Goal: Task Accomplishment & Management: Complete application form

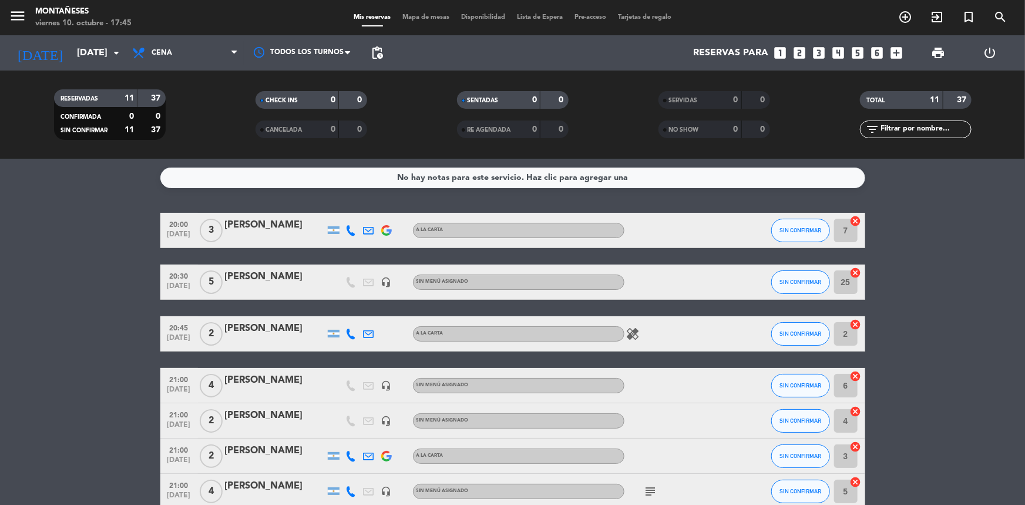
click at [129, 334] on bookings-row "20:00 [DATE] 3 [PERSON_NAME] A LA CARTA SIN CONFIRMAR 7 cancel 20:30 [DATE] 5 […" at bounding box center [512, 439] width 1025 height 453
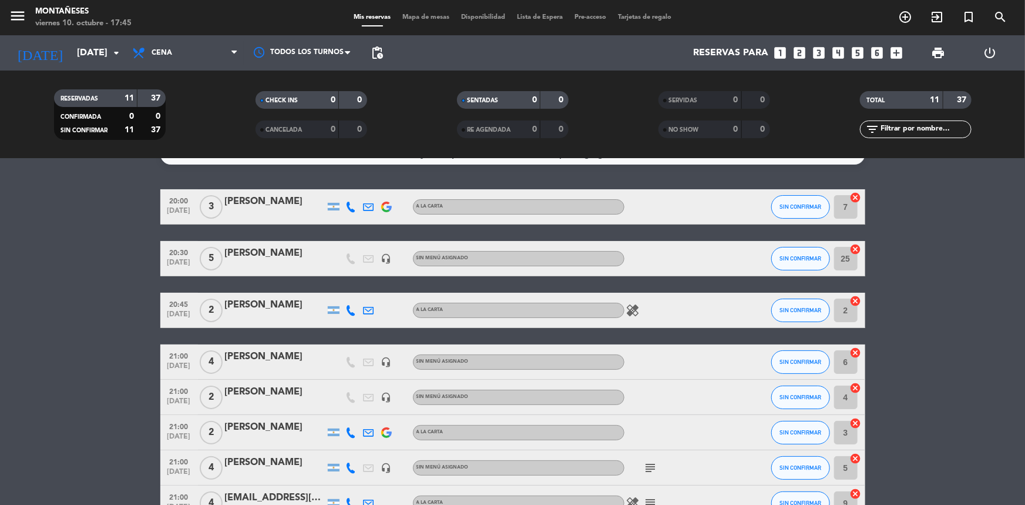
scroll to position [6, 0]
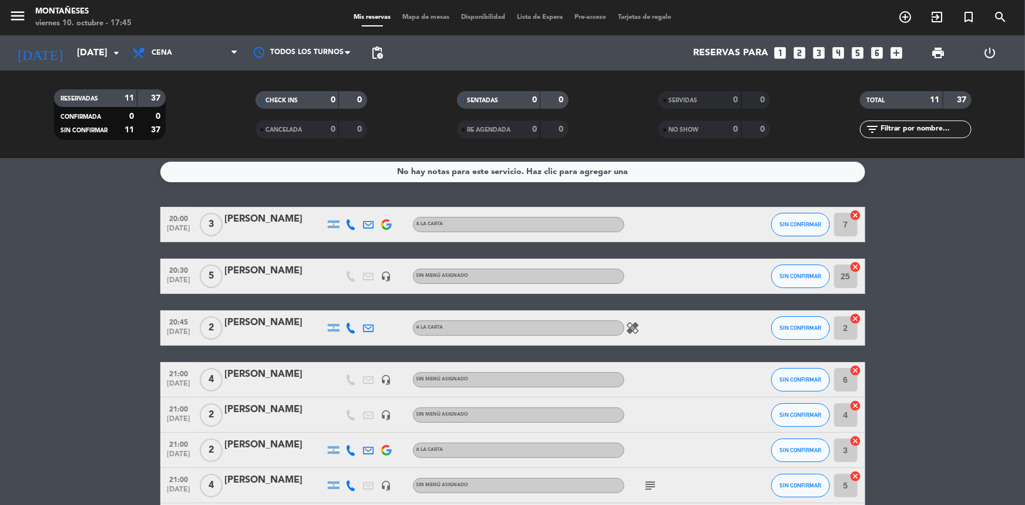
click at [49, 234] on bookings-row "20:00 [DATE] 3 [PERSON_NAME] A LA CARTA SIN CONFIRMAR 7 cancel 20:30 [DATE] 5 […" at bounding box center [512, 433] width 1025 height 453
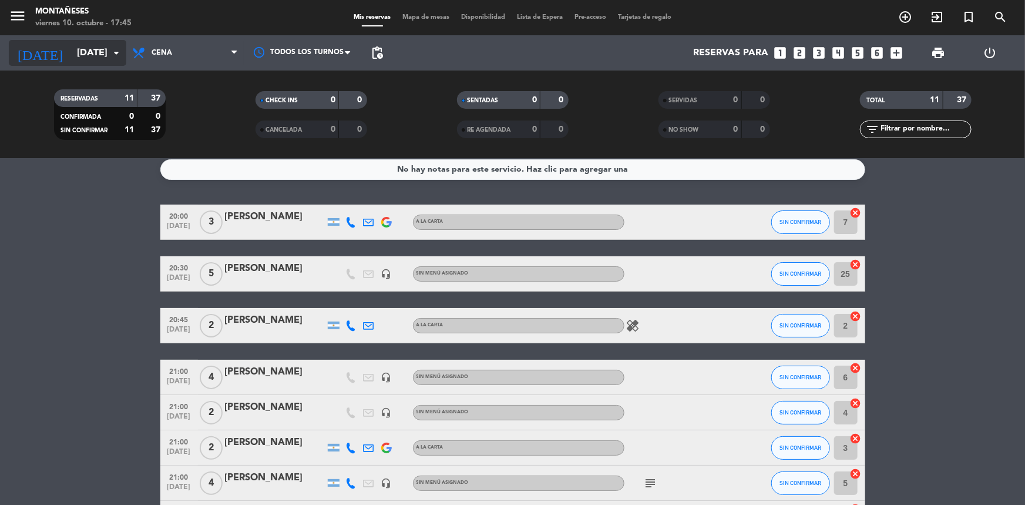
scroll to position [0, 0]
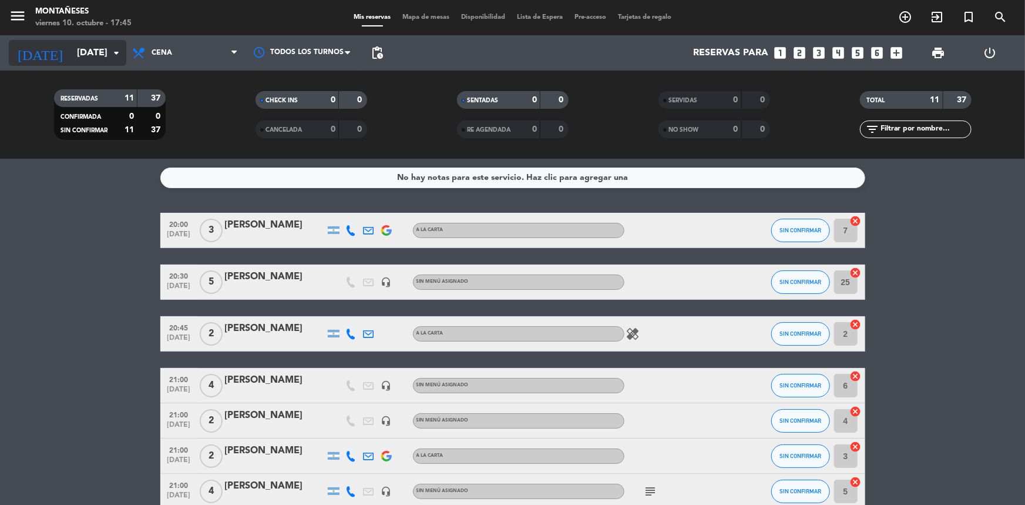
click at [110, 51] on icon "arrow_drop_down" at bounding box center [116, 53] width 14 height 14
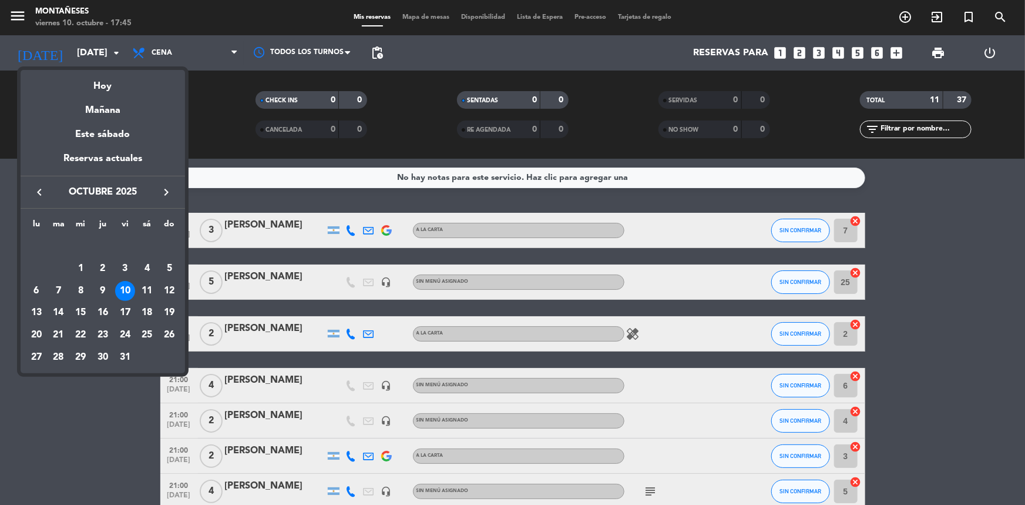
click at [168, 52] on div at bounding box center [512, 252] width 1025 height 505
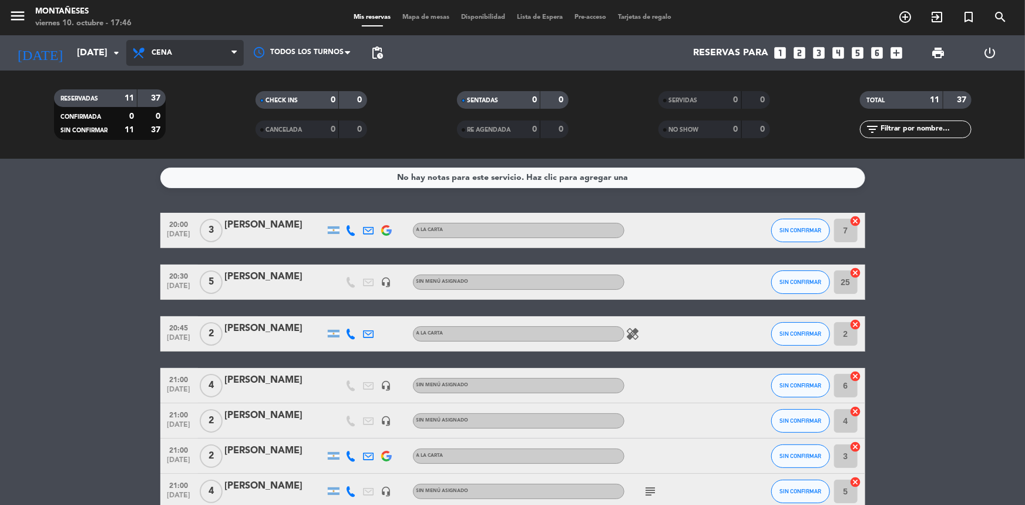
click at [168, 53] on span "Cena" at bounding box center [162, 53] width 21 height 8
click at [171, 99] on div "menu Montañeses [DATE] 10. octubre - 17:46 Mis reservas Mapa de mesas Disponibi…" at bounding box center [512, 79] width 1025 height 159
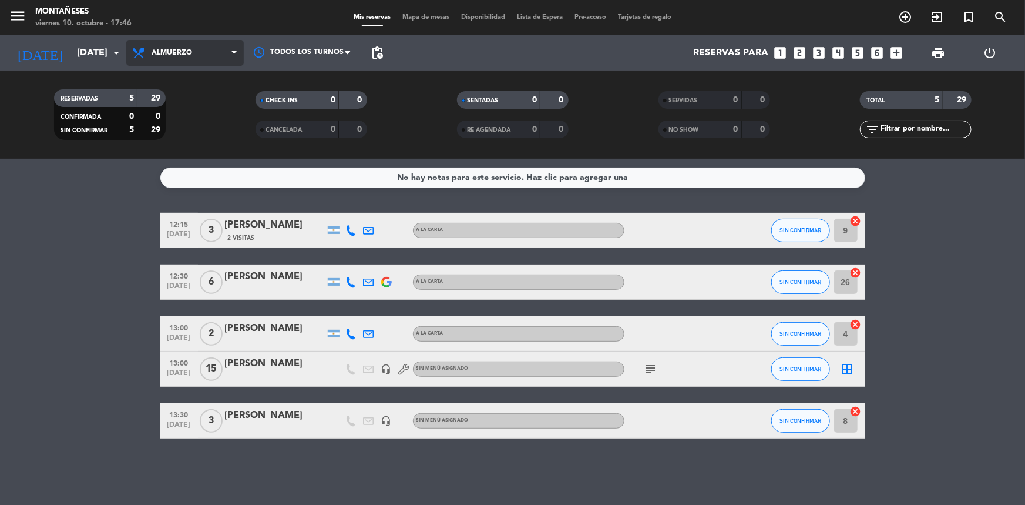
click at [197, 46] on span "Almuerzo" at bounding box center [184, 53] width 117 height 26
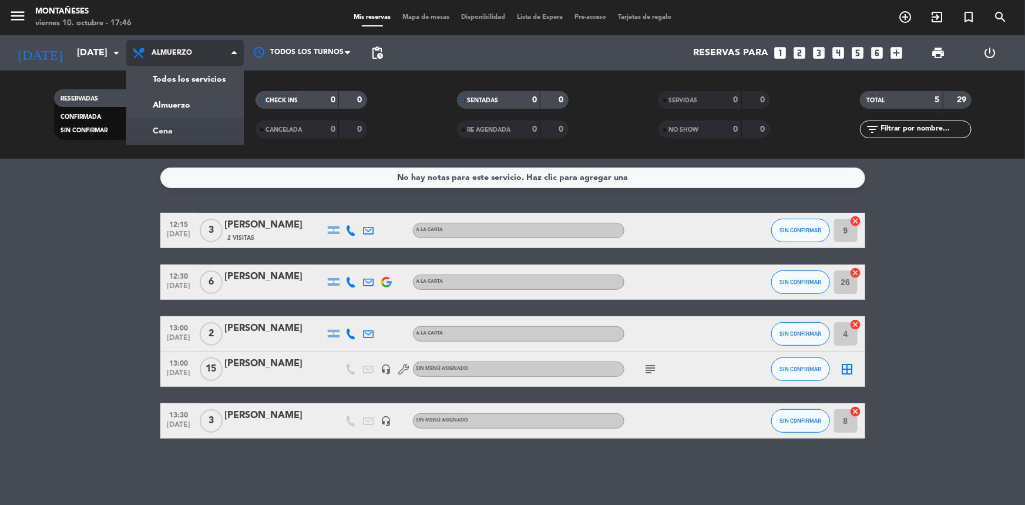
click at [172, 136] on div "menu Montañeses [DATE] 10. octubre - 17:46 Mis reservas Mapa de mesas Disponibi…" at bounding box center [512, 79] width 1025 height 159
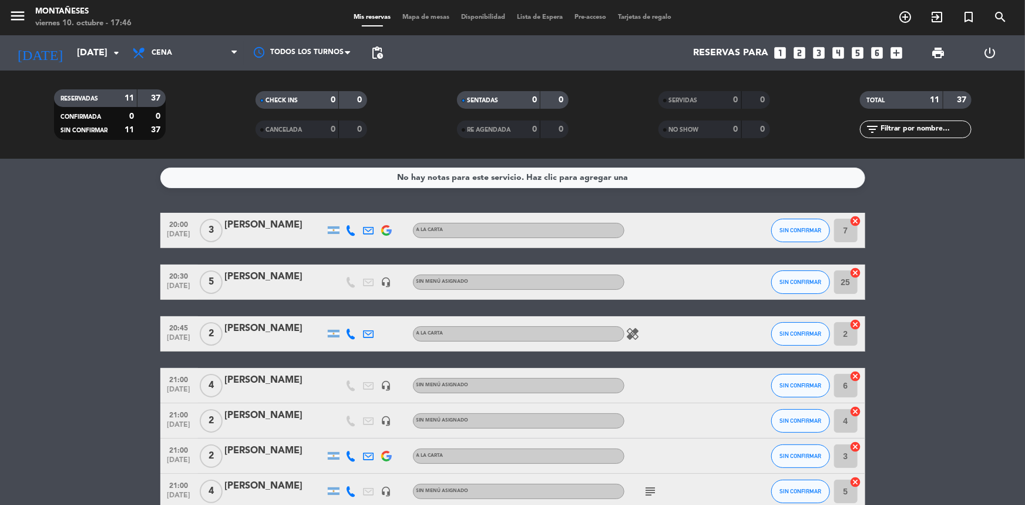
click at [29, 349] on bookings-row "20:00 [DATE] 3 [PERSON_NAME] A LA CARTA SIN CONFIRMAR 7 cancel 20:30 [DATE] 5 […" at bounding box center [512, 439] width 1025 height 453
click at [106, 367] on bookings-row "20:00 [DATE] 3 [PERSON_NAME] A LA CARTA SIN CONFIRMAR 7 cancel 20:30 [DATE] 5 […" at bounding box center [512, 439] width 1025 height 453
click at [41, 334] on bookings-row "20:00 [DATE] 3 [PERSON_NAME] A LA CARTA SIN CONFIRMAR 7 cancel 20:30 [DATE] 5 […" at bounding box center [512, 439] width 1025 height 453
click at [1, 315] on bookings-row "20:00 [DATE] 3 [PERSON_NAME] A LA CARTA SIN CONFIRMAR 7 cancel 20:30 [DATE] 5 […" at bounding box center [512, 439] width 1025 height 453
click at [88, 315] on bookings-row "20:00 [DATE] 3 [PERSON_NAME] A LA CARTA SIN CONFIRMAR 7 cancel 20:30 [DATE] 5 […" at bounding box center [512, 439] width 1025 height 453
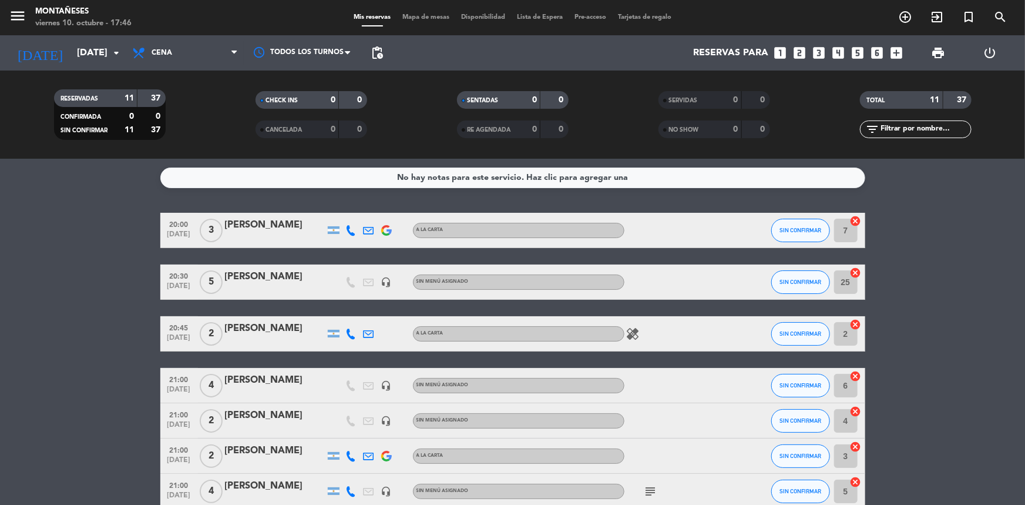
click at [74, 281] on bookings-row "20:00 [DATE] 3 [PERSON_NAME] A LA CARTA SIN CONFIRMAR 7 cancel 20:30 [DATE] 5 […" at bounding box center [512, 439] width 1025 height 453
click at [68, 263] on bookings-row "20:00 [DATE] 3 [PERSON_NAME] A LA CARTA SIN CONFIRMAR 7 cancel 20:30 [DATE] 5 […" at bounding box center [512, 439] width 1025 height 453
click at [15, 254] on bookings-row "20:00 [DATE] 3 [PERSON_NAME] A LA CARTA SIN CONFIRMAR 7 cancel 20:30 [DATE] 5 […" at bounding box center [512, 439] width 1025 height 453
click at [72, 300] on bookings-row "20:00 [DATE] 3 [PERSON_NAME] A LA CARTA SIN CONFIRMAR 7 cancel 20:30 [DATE] 5 […" at bounding box center [512, 439] width 1025 height 453
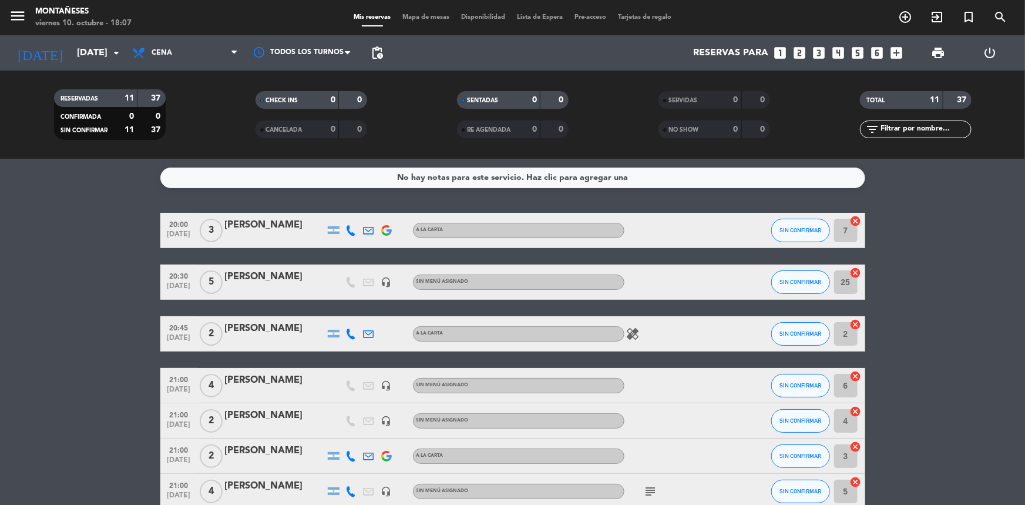
click at [47, 321] on bookings-row "20:00 [DATE] 3 [PERSON_NAME] A LA CARTA SIN CONFIRMAR 7 cancel 20:30 [DATE] 5 […" at bounding box center [512, 439] width 1025 height 453
click at [33, 376] on bookings-row "20:00 [DATE] 3 [PERSON_NAME] A LA CARTA SIN CONFIRMAR 7 cancel 20:30 [DATE] 5 […" at bounding box center [512, 439] width 1025 height 453
drag, startPoint x: 68, startPoint y: 367, endPoint x: 63, endPoint y: 360, distance: 8.8
click at [61, 360] on bookings-row "20:00 [DATE] 3 [PERSON_NAME] A LA CARTA SIN CONFIRMAR 7 cancel 20:30 [DATE] 5 […" at bounding box center [512, 439] width 1025 height 453
click at [93, 46] on input "[DATE]" at bounding box center [133, 53] width 124 height 23
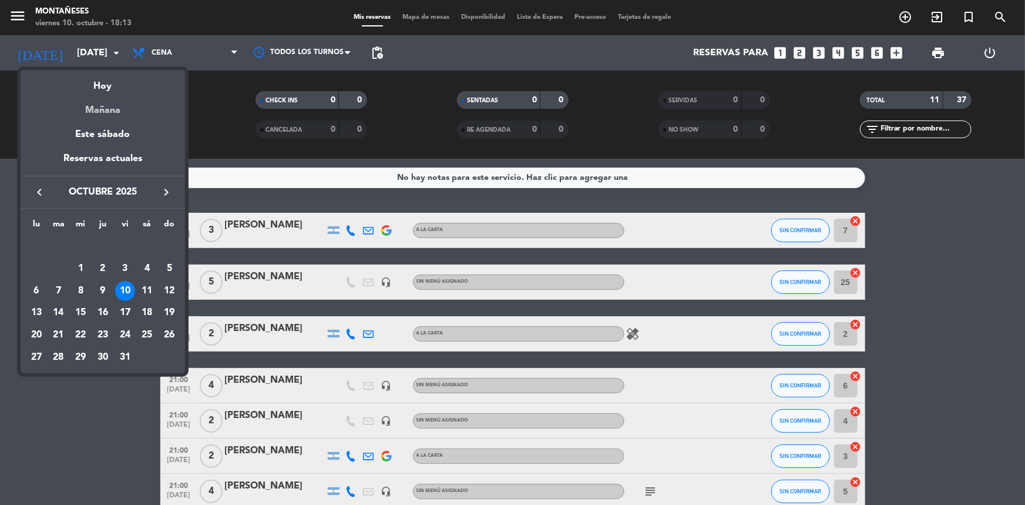
click at [120, 102] on div "Mañana" at bounding box center [103, 106] width 164 height 24
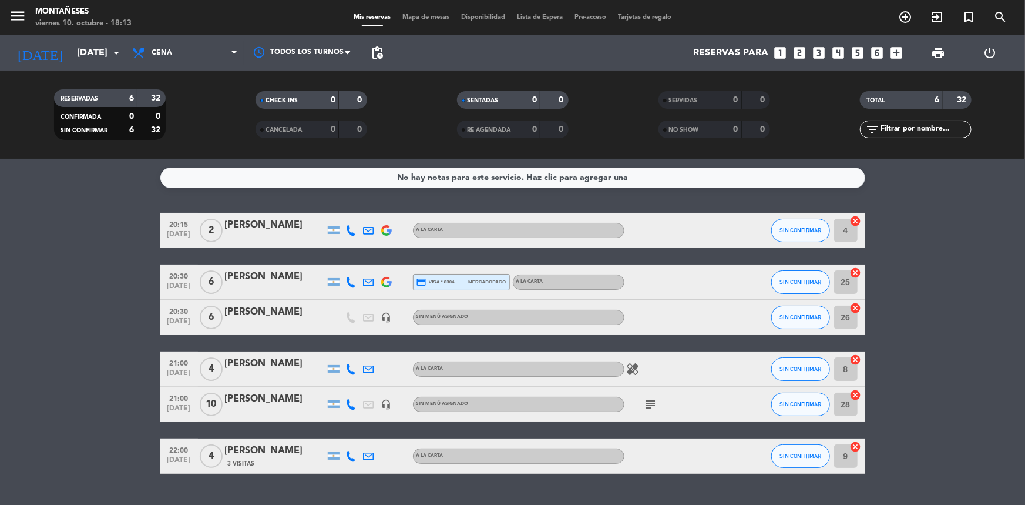
click at [94, 278] on bookings-row "20:15 [DATE] 2 [PERSON_NAME] A LA CARTA SIN CONFIRMAR 4 cancel 20:30 [DATE] 6 […" at bounding box center [512, 343] width 1025 height 261
click at [146, 65] on span "Cena" at bounding box center [184, 53] width 117 height 26
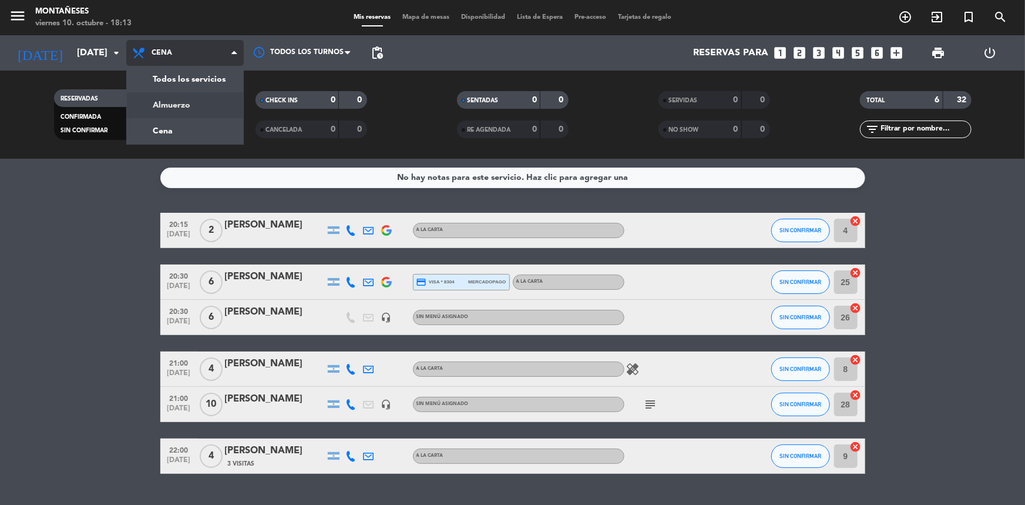
click at [156, 102] on div "menu Montañeses [DATE] 10. octubre - 18:13 Mis reservas Mapa de mesas Disponibi…" at bounding box center [512, 79] width 1025 height 159
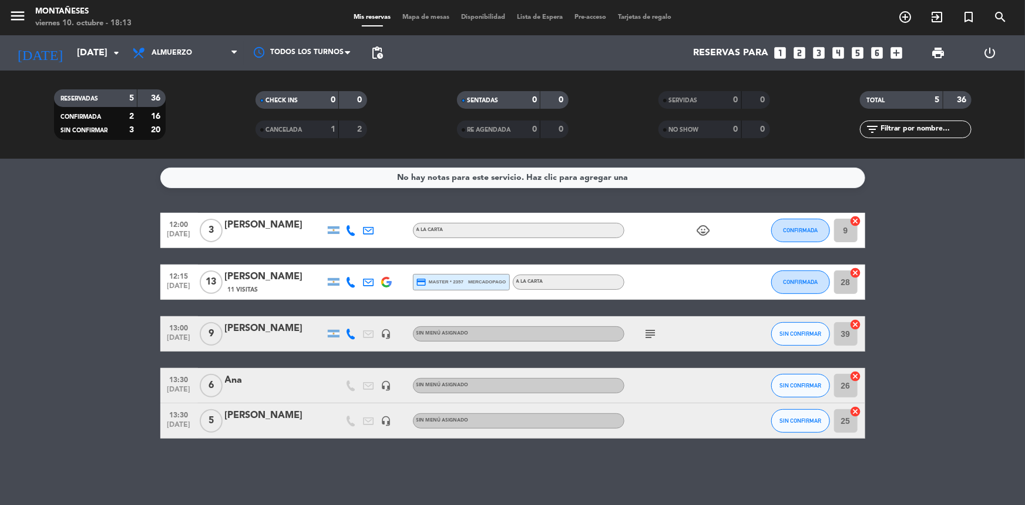
click at [25, 475] on div "No hay notas para este servicio. Haz clic para agregar una 12:00 [DATE] 3 [PERS…" at bounding box center [512, 332] width 1025 height 346
click at [100, 42] on input "[DATE]" at bounding box center [133, 53] width 124 height 23
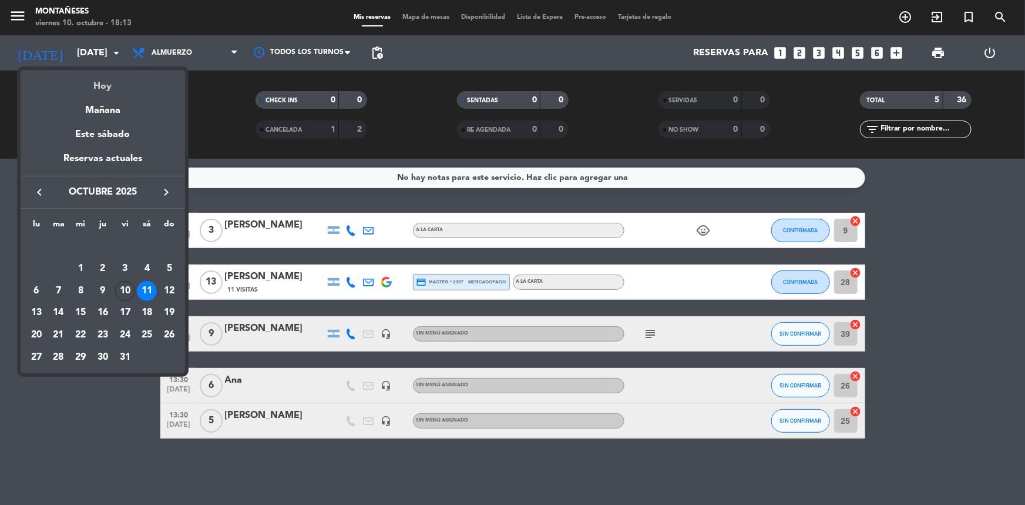
click at [109, 79] on div "Hoy" at bounding box center [103, 82] width 164 height 24
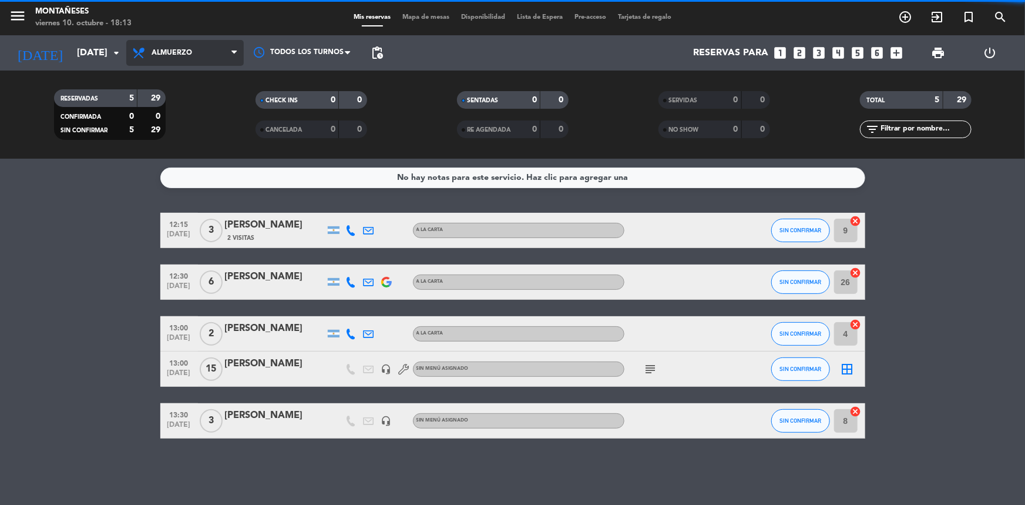
click at [186, 59] on span "Almuerzo" at bounding box center [184, 53] width 117 height 26
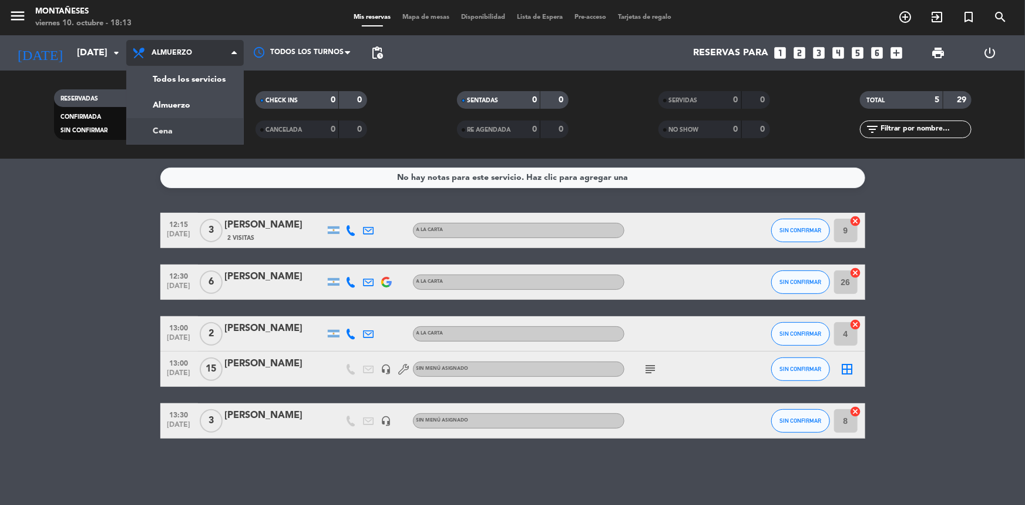
click at [186, 134] on div "menu Montañeses [DATE] 10. octubre - 18:13 Mis reservas Mapa de mesas Disponibi…" at bounding box center [512, 79] width 1025 height 159
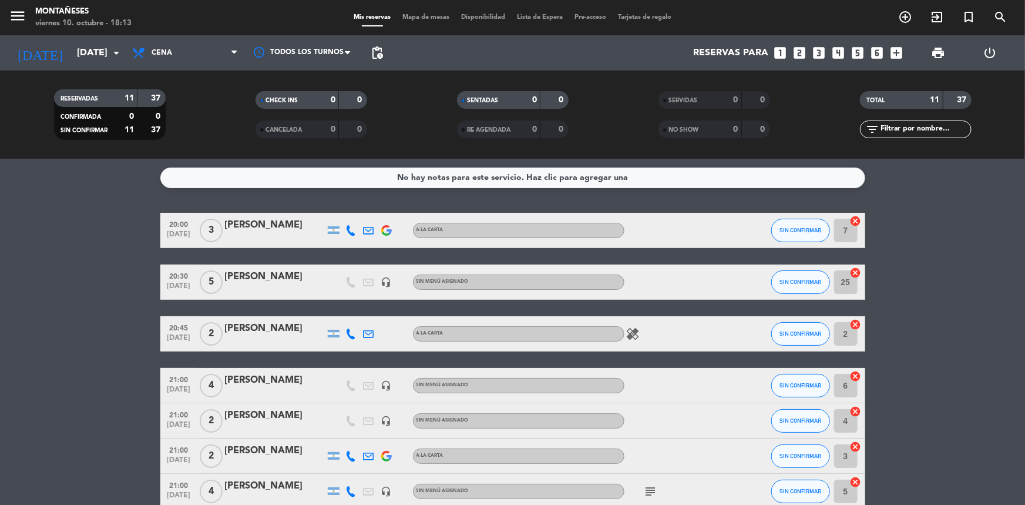
click at [116, 408] on bookings-row "20:00 [DATE] 3 [PERSON_NAME] A LA CARTA SIN CONFIRMAR 7 cancel 20:30 [DATE] 5 […" at bounding box center [512, 439] width 1025 height 453
click at [97, 395] on bookings-row "20:00 [DATE] 3 [PERSON_NAME] A LA CARTA SIN CONFIRMAR 7 cancel 20:30 [DATE] 5 […" at bounding box center [512, 439] width 1025 height 453
click at [11, 486] on bookings-row "20:00 [DATE] 3 [PERSON_NAME] A LA CARTA SIN CONFIRMAR 7 cancel 20:30 [DATE] 5 […" at bounding box center [512, 439] width 1025 height 453
click at [114, 257] on bookings-row "20:00 [DATE] 3 [PERSON_NAME] A LA CARTA SIN CONFIRMAR 7 cancel 20:30 [DATE] 5 […" at bounding box center [512, 439] width 1025 height 453
click at [97, 358] on bookings-row "20:00 [DATE] 3 [PERSON_NAME] A LA CARTA SIN CONFIRMAR 7 cancel 20:30 [DATE] 5 […" at bounding box center [512, 439] width 1025 height 453
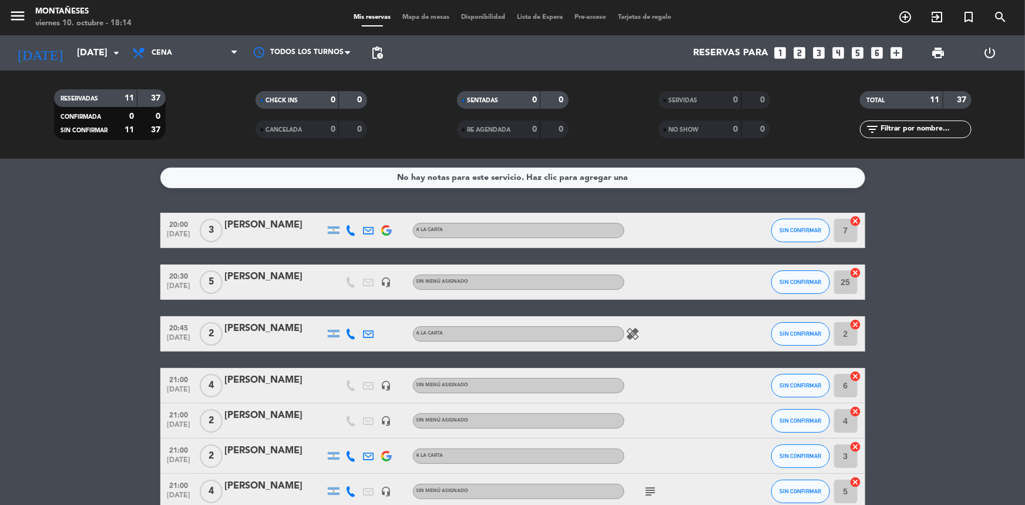
click at [52, 363] on bookings-row "20:00 [DATE] 3 [PERSON_NAME] A LA CARTA SIN CONFIRMAR 7 cancel 20:30 [DATE] 5 […" at bounding box center [512, 439] width 1025 height 453
click at [84, 240] on bookings-row "20:00 [DATE] 3 [PERSON_NAME] A LA CARTA SIN CONFIRMAR 7 cancel 20:30 [DATE] 5 […" at bounding box center [512, 439] width 1025 height 453
click at [65, 337] on bookings-row "20:00 [DATE] 3 [PERSON_NAME] A LA CARTA SIN CONFIRMAR 7 cancel 20:30 [DATE] 5 […" at bounding box center [512, 439] width 1025 height 453
click at [23, 250] on bookings-row "20:00 [DATE] 3 [PERSON_NAME] A LA CARTA SIN CONFIRMAR 7 cancel 20:30 [DATE] 5 […" at bounding box center [512, 439] width 1025 height 453
click at [97, 47] on input "[DATE]" at bounding box center [133, 53] width 124 height 23
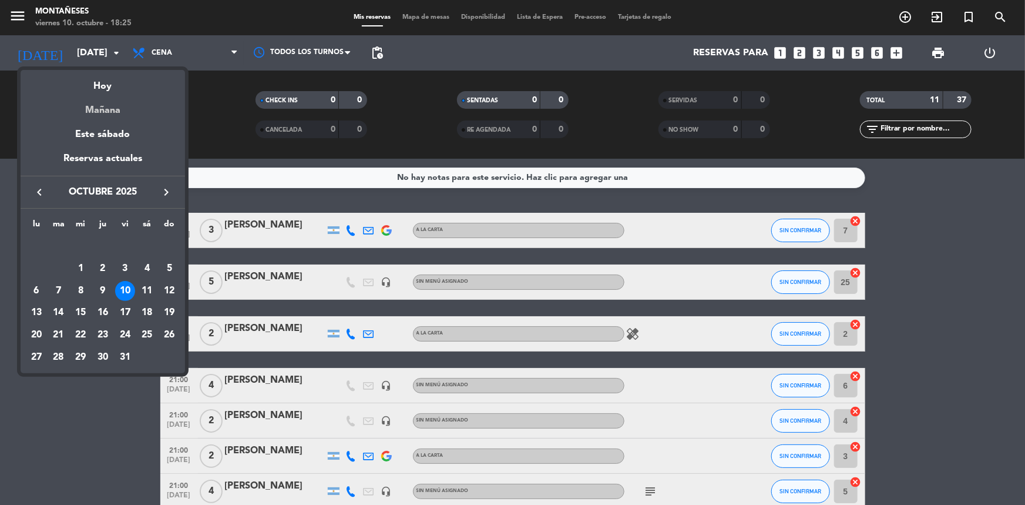
click at [109, 106] on div "Mañana" at bounding box center [103, 106] width 164 height 24
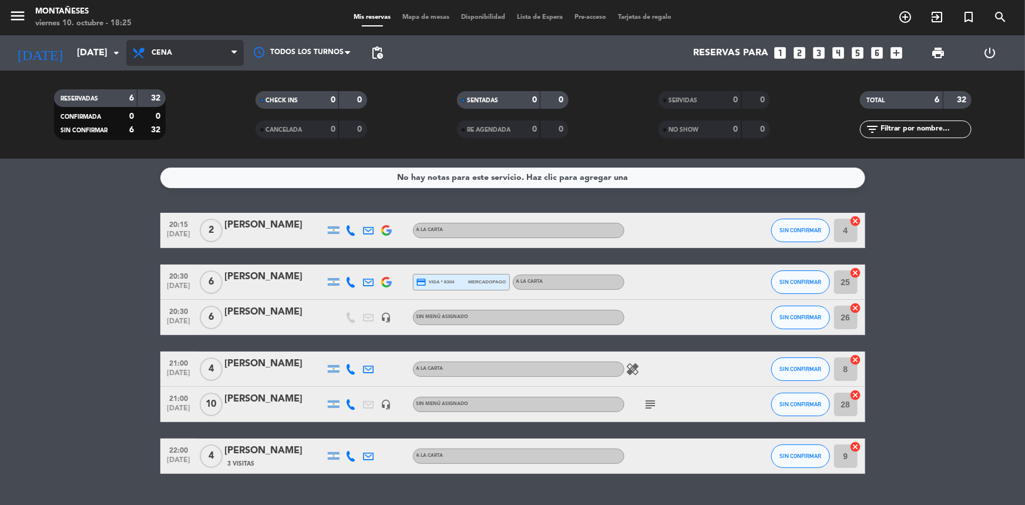
click at [175, 50] on span "Cena" at bounding box center [184, 53] width 117 height 26
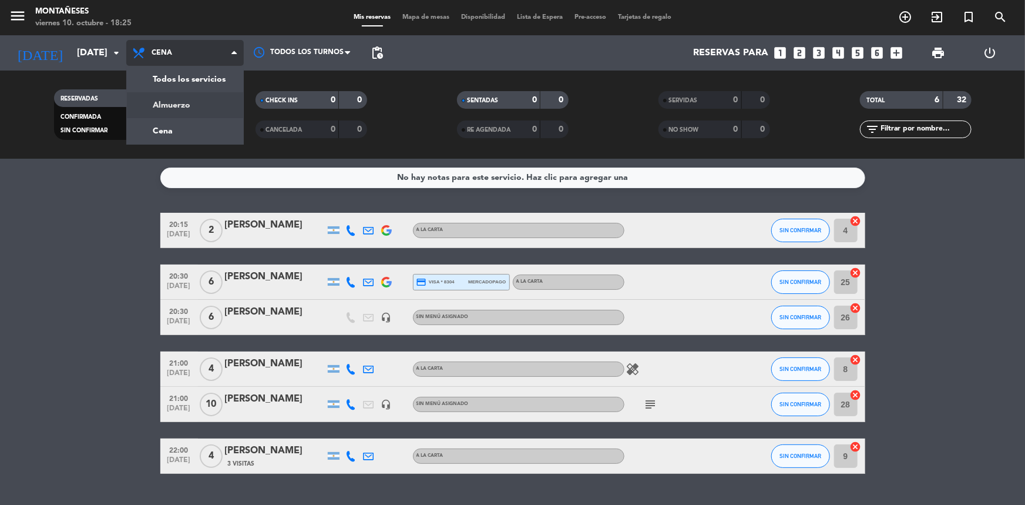
click at [201, 105] on div "menu Montañeses [DATE] 10. octubre - 18:25 Mis reservas Mapa de mesas Disponibi…" at bounding box center [512, 79] width 1025 height 159
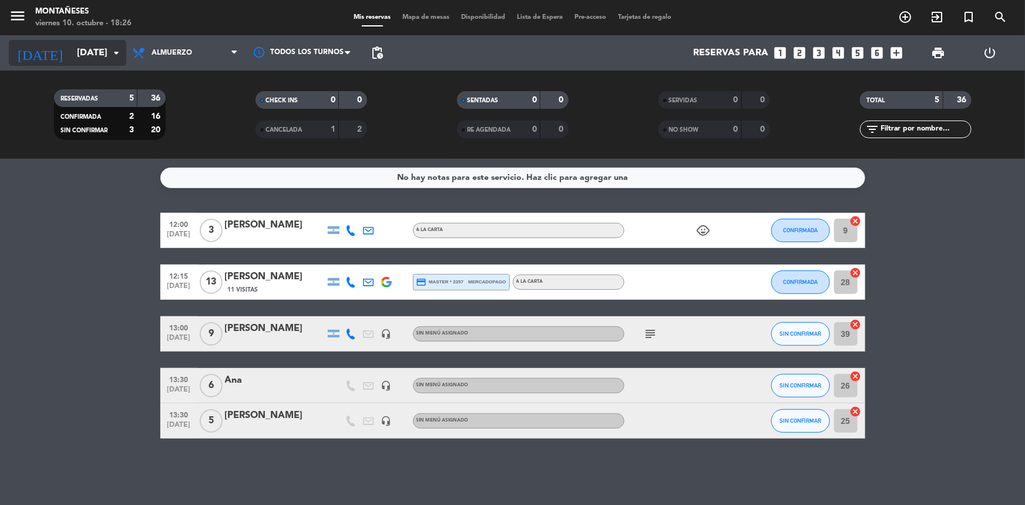
click at [87, 55] on input "[DATE]" at bounding box center [133, 53] width 124 height 23
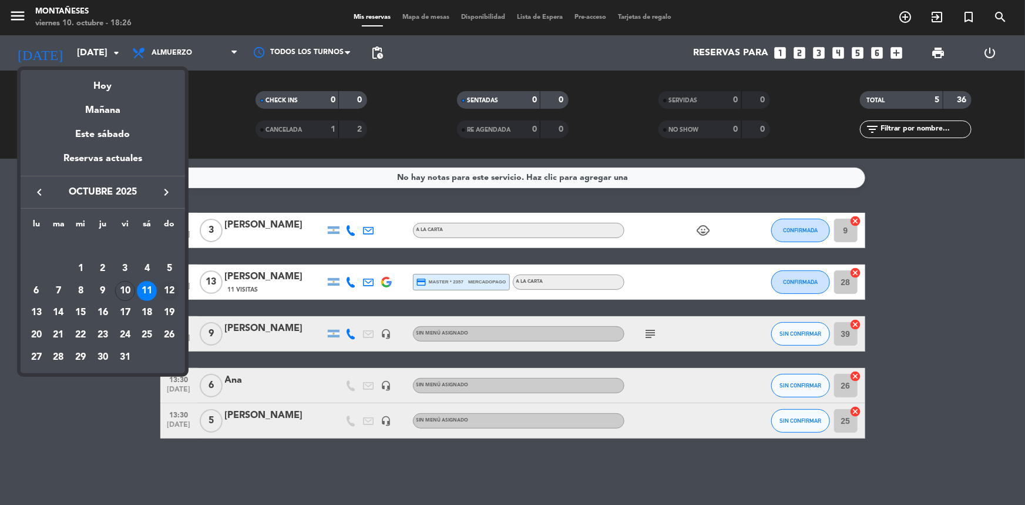
click at [163, 293] on div "12" at bounding box center [169, 291] width 20 height 20
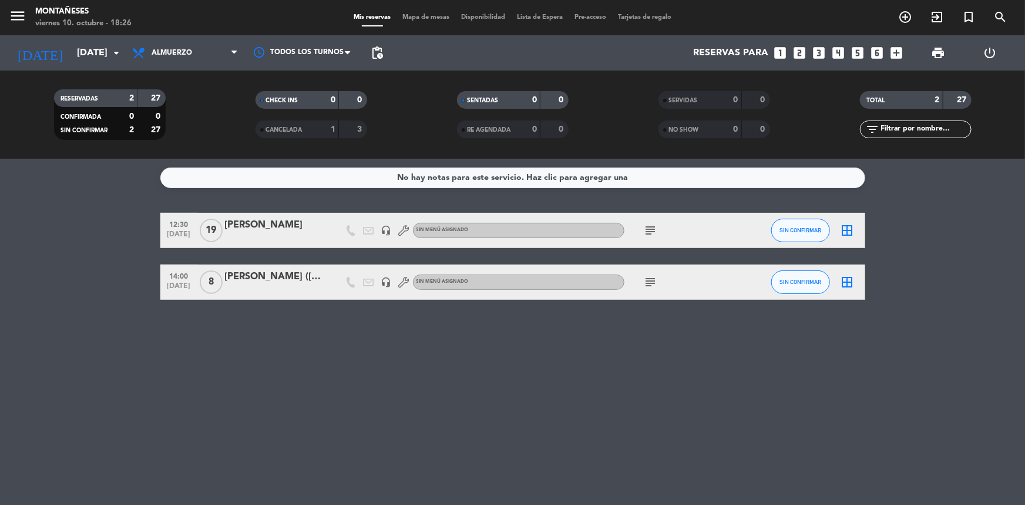
click at [654, 231] on icon "subject" at bounding box center [651, 230] width 14 height 14
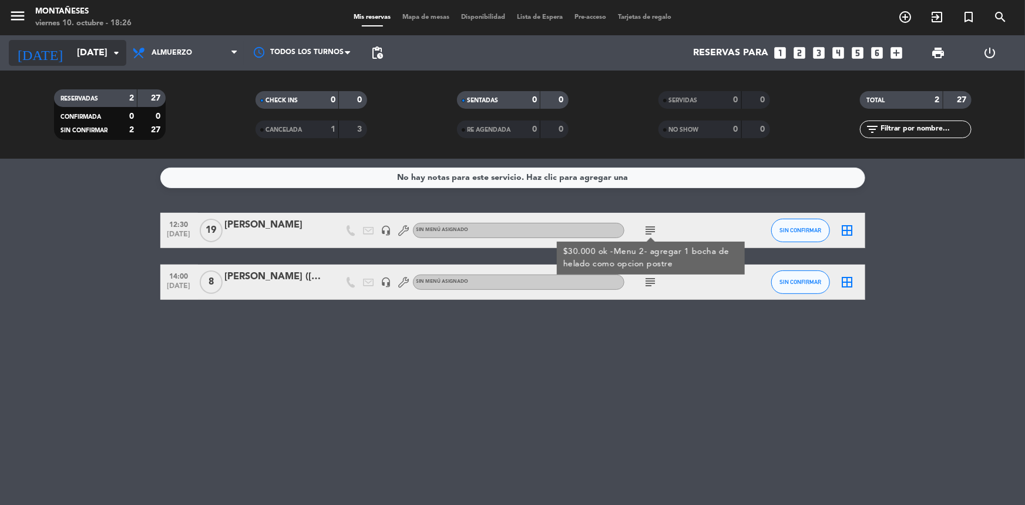
click at [71, 63] on input "[DATE]" at bounding box center [133, 53] width 124 height 23
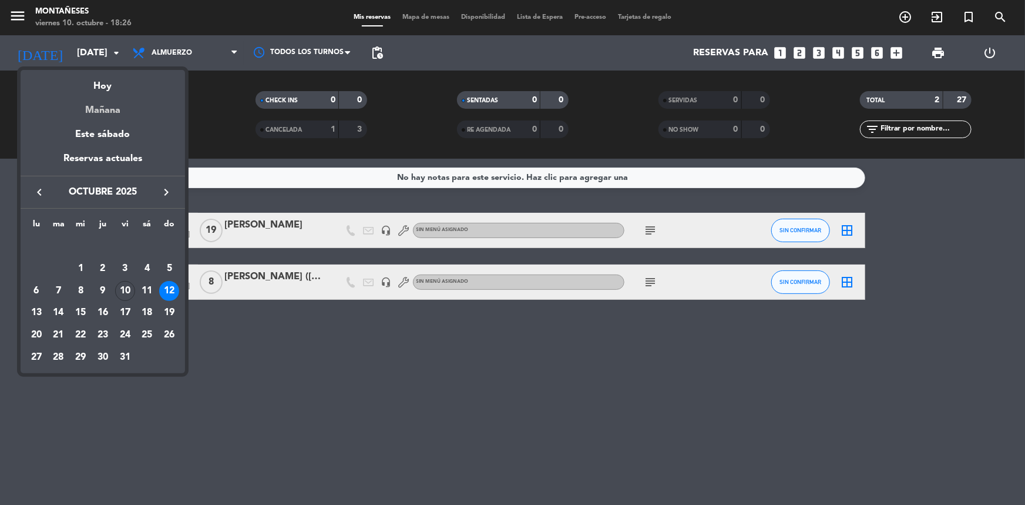
click at [111, 109] on div "Mañana" at bounding box center [103, 106] width 164 height 24
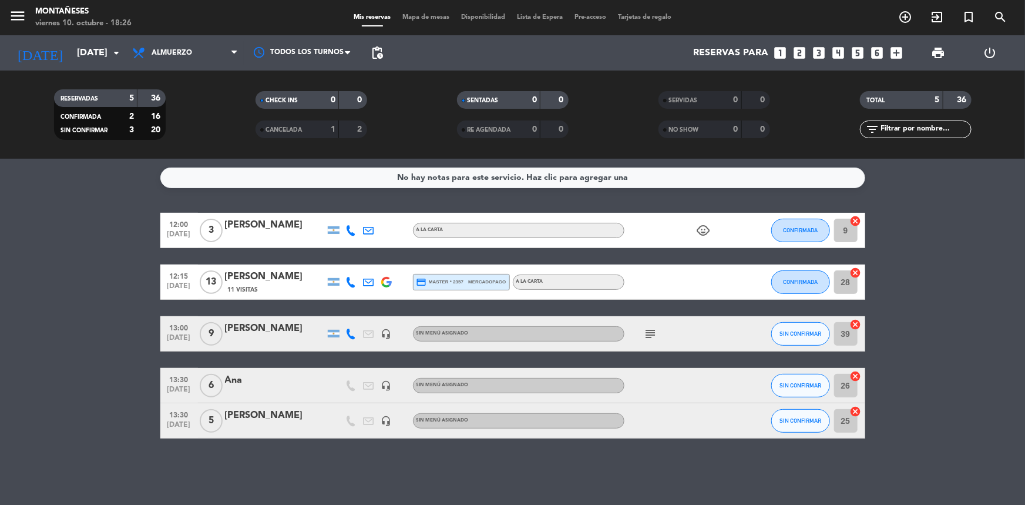
click at [653, 327] on icon "subject" at bounding box center [651, 334] width 14 height 14
click at [153, 66] on div "Todos los servicios Almuerzo Cena Almuerzo Todos los servicios Almuerzo Cena" at bounding box center [184, 52] width 117 height 35
click at [155, 60] on span "Almuerzo" at bounding box center [184, 53] width 117 height 26
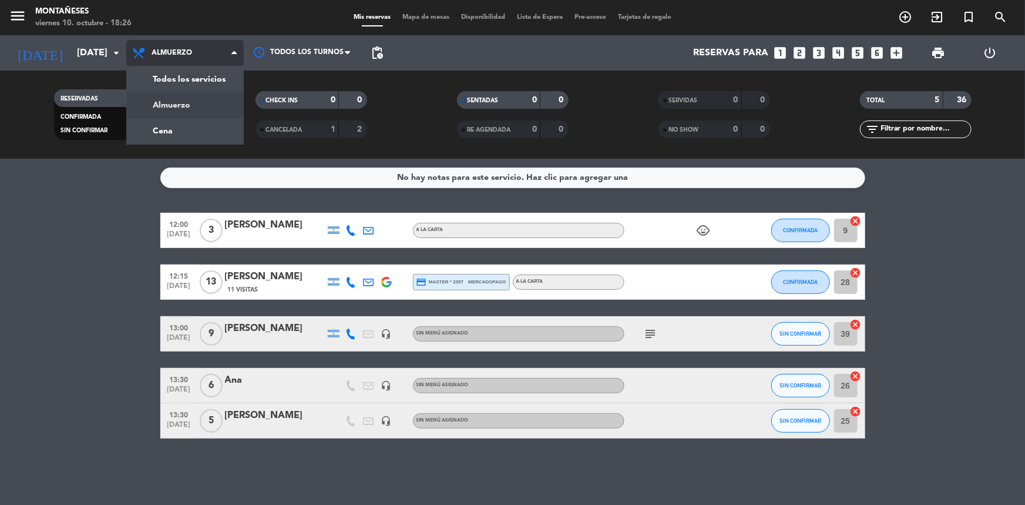
click at [181, 125] on div "menu Montañeses [DATE] 10. octubre - 18:26 Mis reservas Mapa de mesas Disponibi…" at bounding box center [512, 79] width 1025 height 159
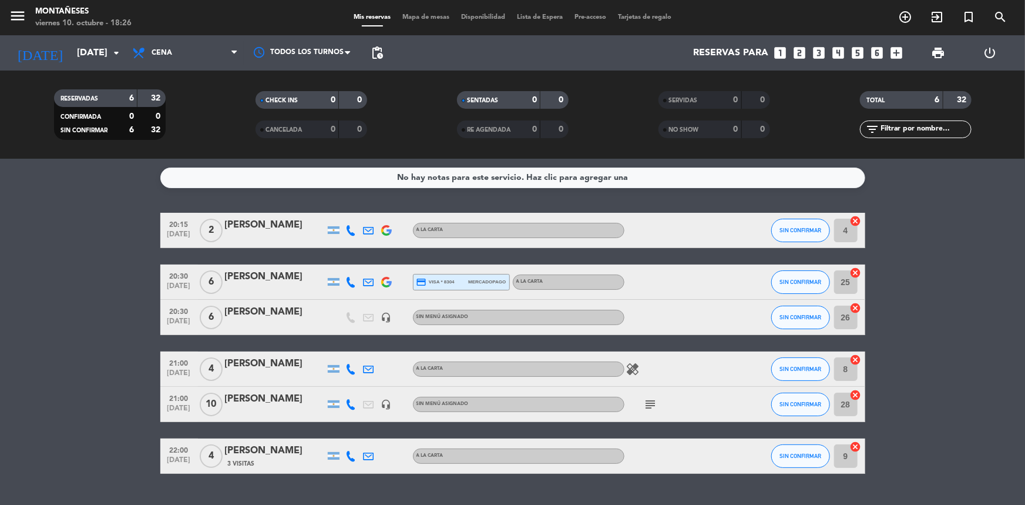
click at [651, 411] on div "subject" at bounding box center [677, 403] width 106 height 35
click at [651, 409] on icon "subject" at bounding box center [651, 404] width 14 height 14
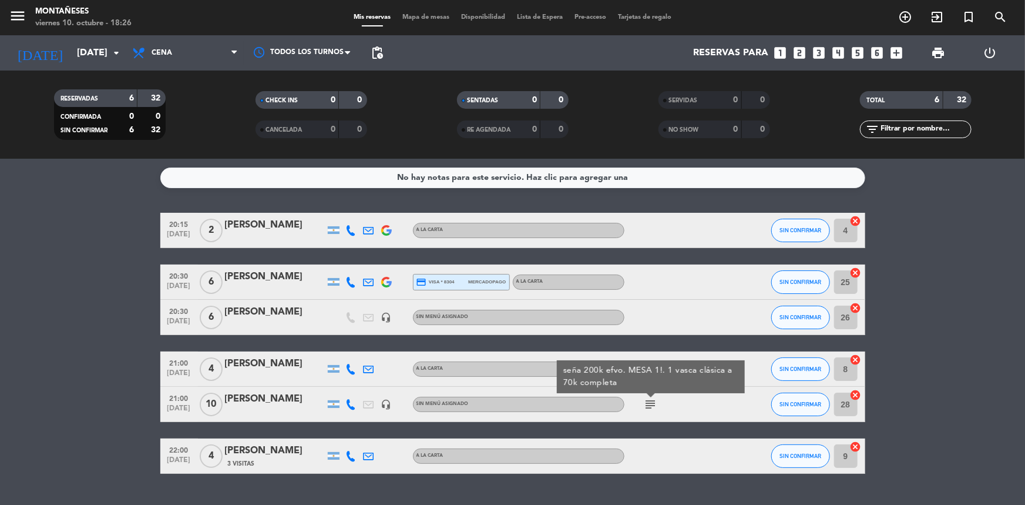
click at [107, 446] on bookings-row "20:15 [DATE] 2 [PERSON_NAME] A LA CARTA SIN CONFIRMAR 4 cancel 20:30 [DATE] 6 […" at bounding box center [512, 343] width 1025 height 261
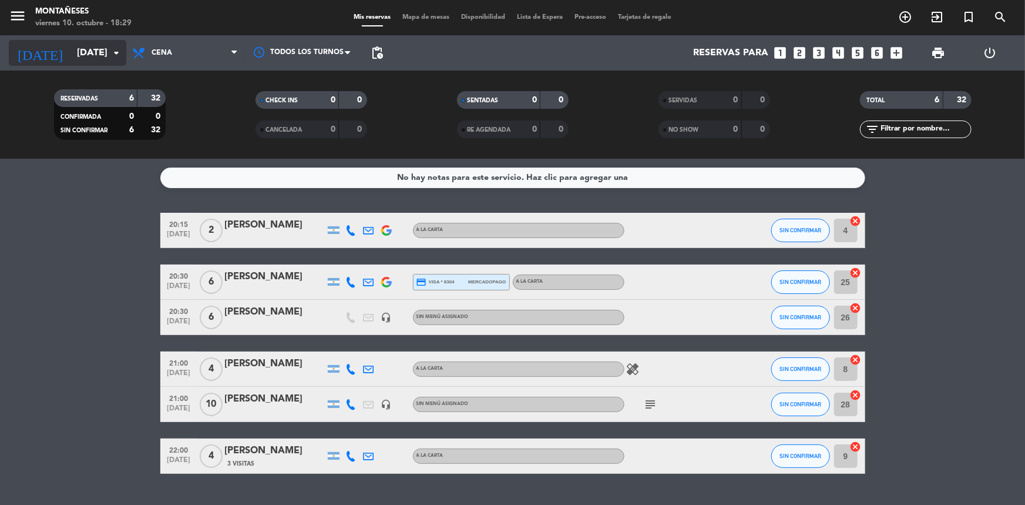
click at [105, 60] on input "[DATE]" at bounding box center [133, 53] width 124 height 23
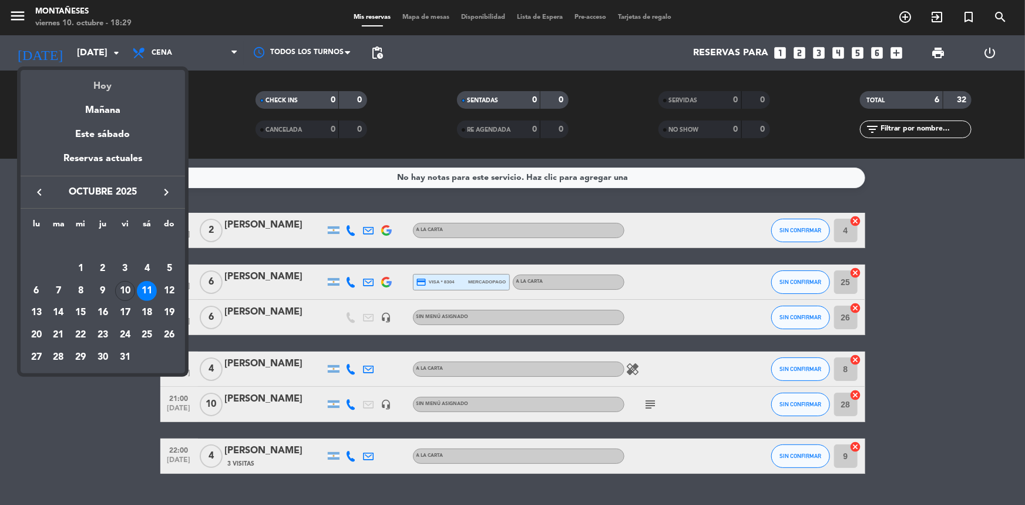
click at [117, 82] on div "Hoy" at bounding box center [103, 82] width 164 height 24
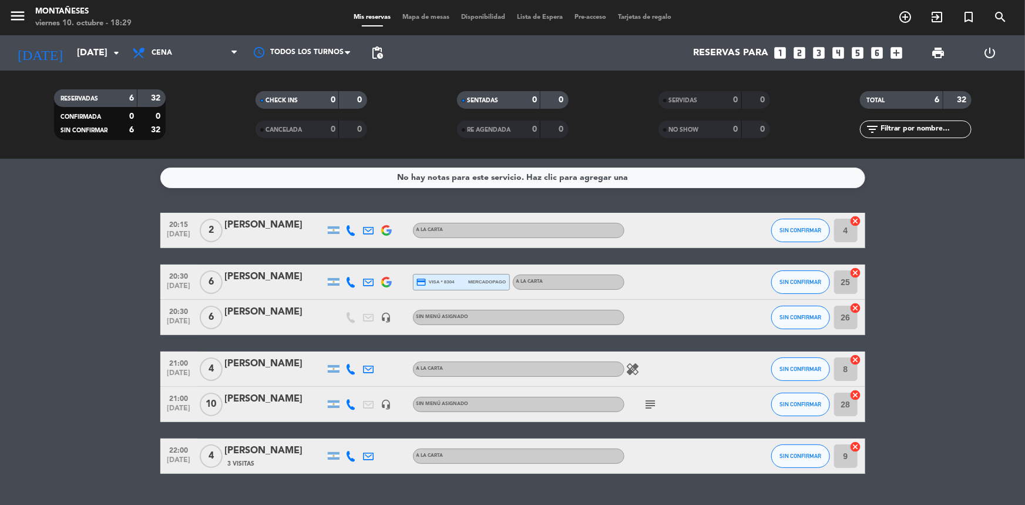
type input "[DATE]"
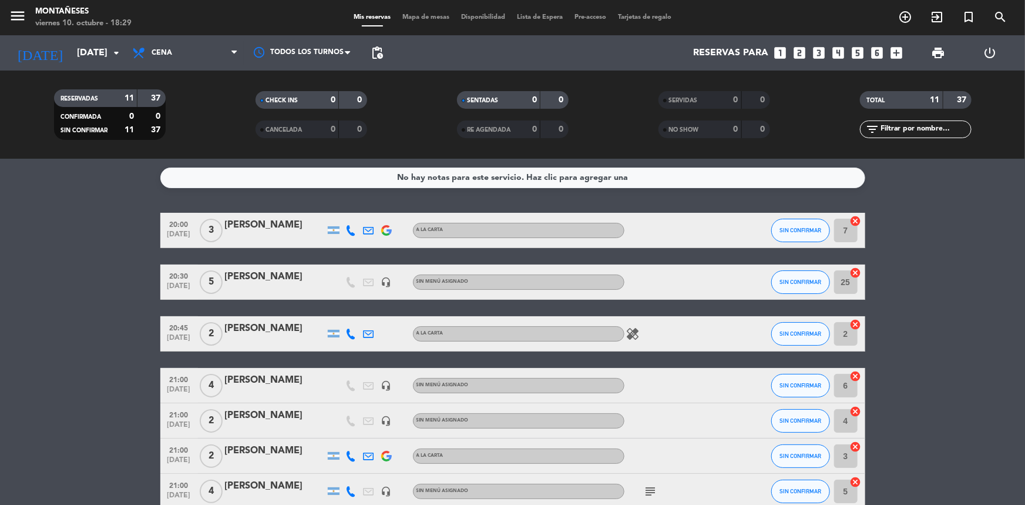
click at [12, 482] on bookings-row "20:00 [DATE] 3 [PERSON_NAME] A LA CARTA SIN CONFIRMAR 7 cancel 20:30 [DATE] 5 […" at bounding box center [512, 439] width 1025 height 453
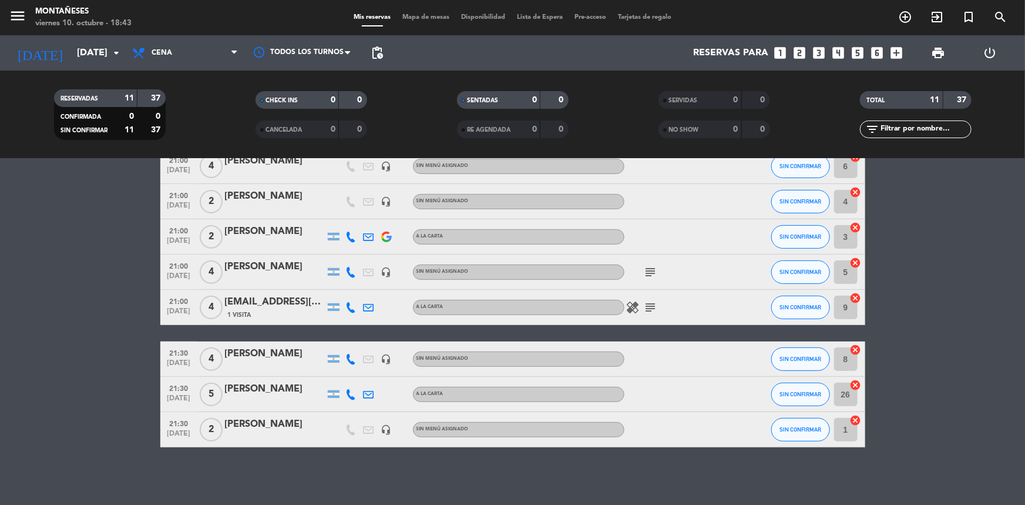
scroll to position [220, 0]
click at [51, 295] on bookings-row "20:00 [DATE] 3 [PERSON_NAME] A LA CARTA SIN CONFIRMAR 7 cancel 20:30 [DATE] 5 […" at bounding box center [512, 219] width 1025 height 453
click at [83, 270] on bookings-row "20:00 [DATE] 3 [PERSON_NAME] A LA CARTA SIN CONFIRMAR 7 cancel 20:30 [DATE] 5 […" at bounding box center [512, 219] width 1025 height 453
click at [5, 339] on bookings-row "20:00 [DATE] 3 [PERSON_NAME] A LA CARTA SIN CONFIRMAR 7 cancel 20:30 [DATE] 5 […" at bounding box center [512, 219] width 1025 height 453
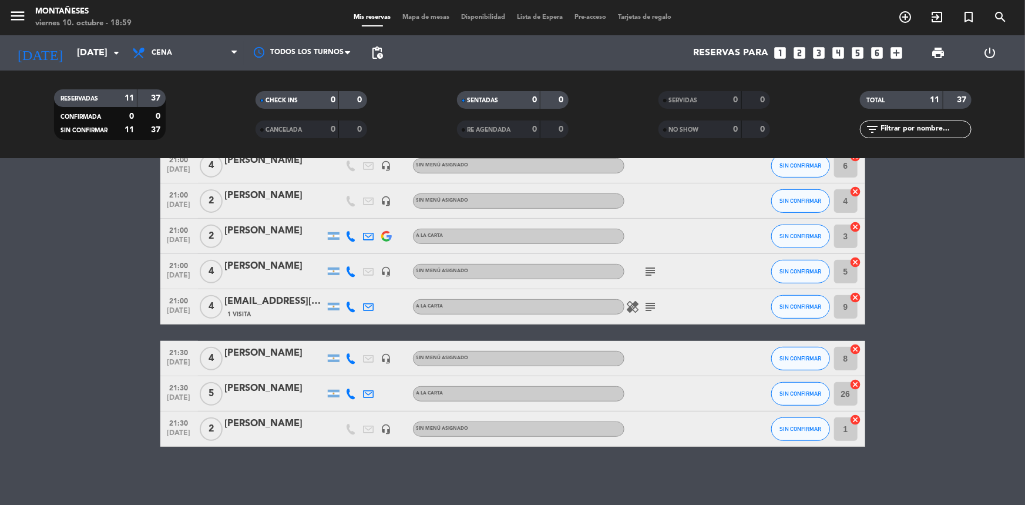
click at [69, 291] on bookings-row "20:00 [DATE] 3 [PERSON_NAME] A LA CARTA SIN CONFIRMAR 7 cancel 20:30 [DATE] 5 […" at bounding box center [512, 219] width 1025 height 453
click at [906, 23] on icon "add_circle_outline" at bounding box center [905, 17] width 14 height 14
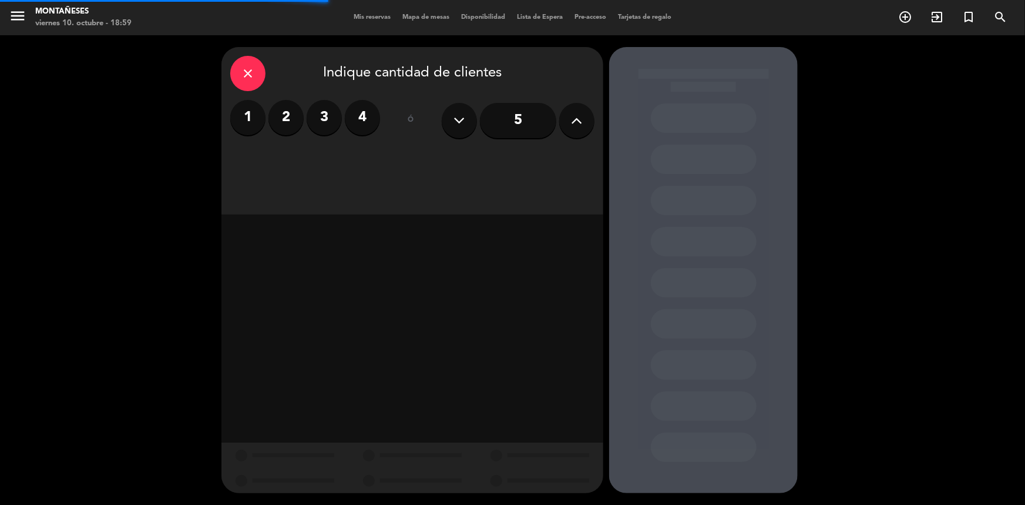
click at [288, 123] on label "2" at bounding box center [285, 117] width 35 height 35
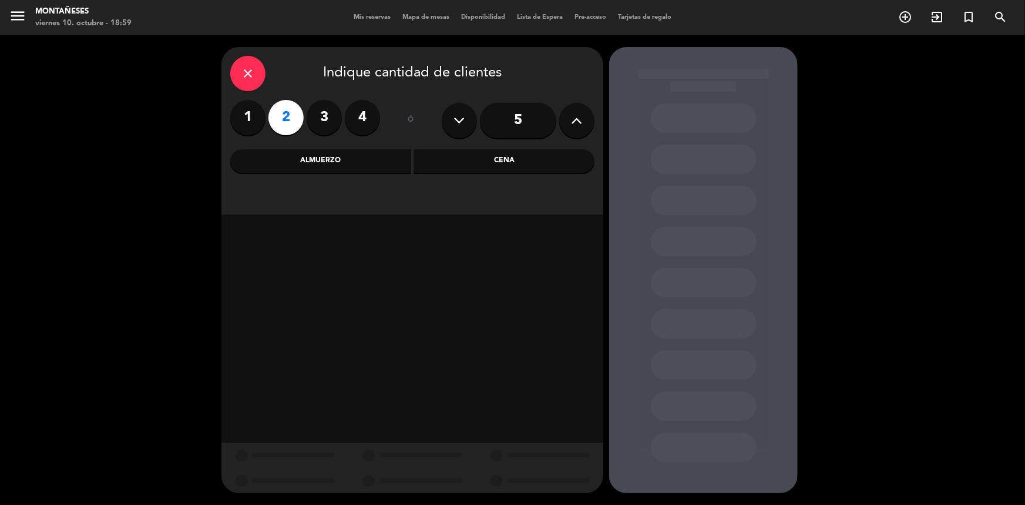
click at [323, 161] on div "Almuerzo" at bounding box center [320, 160] width 181 height 23
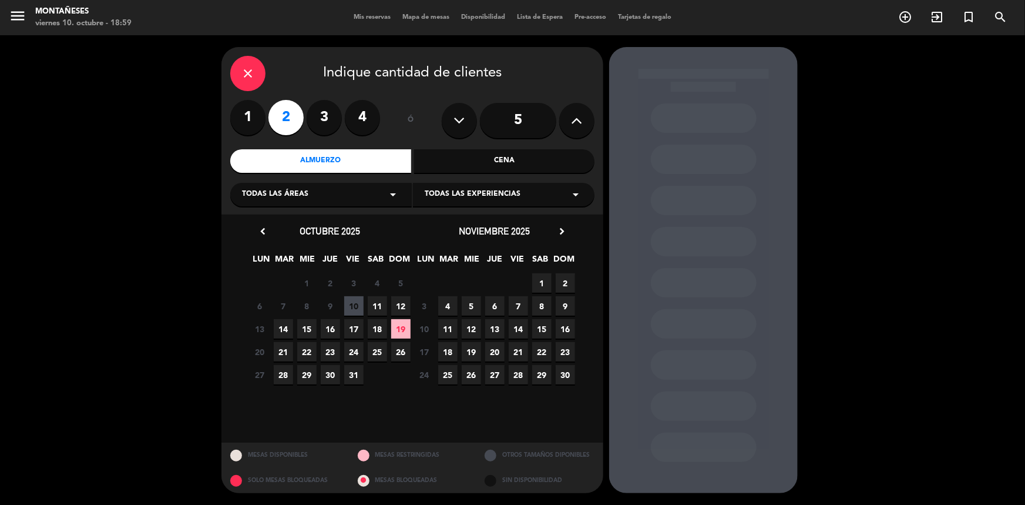
click at [371, 305] on span "11" at bounding box center [377, 305] width 19 height 19
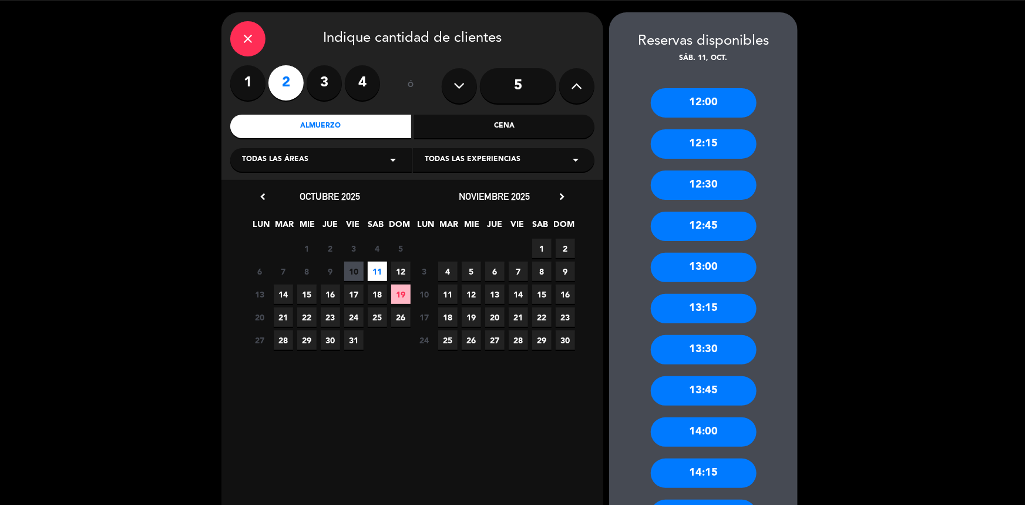
scroll to position [53, 0]
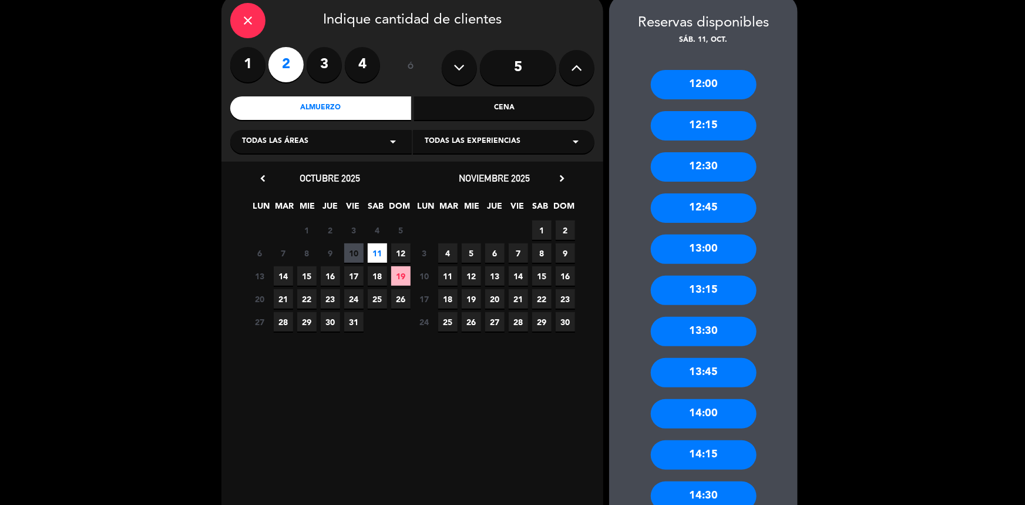
click at [711, 257] on div "13:00" at bounding box center [704, 248] width 106 height 29
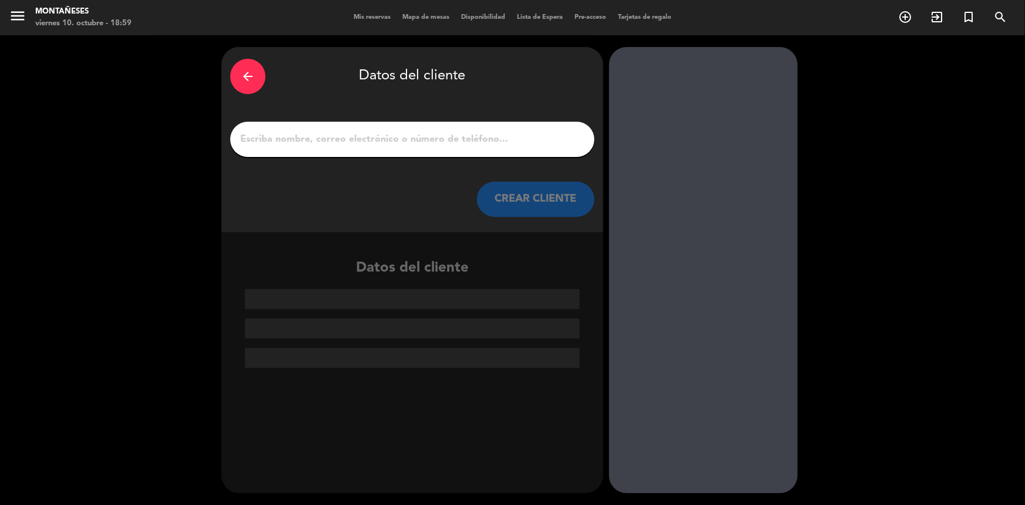
click at [363, 127] on div at bounding box center [412, 139] width 364 height 35
click at [361, 134] on input "1" at bounding box center [412, 139] width 347 height 16
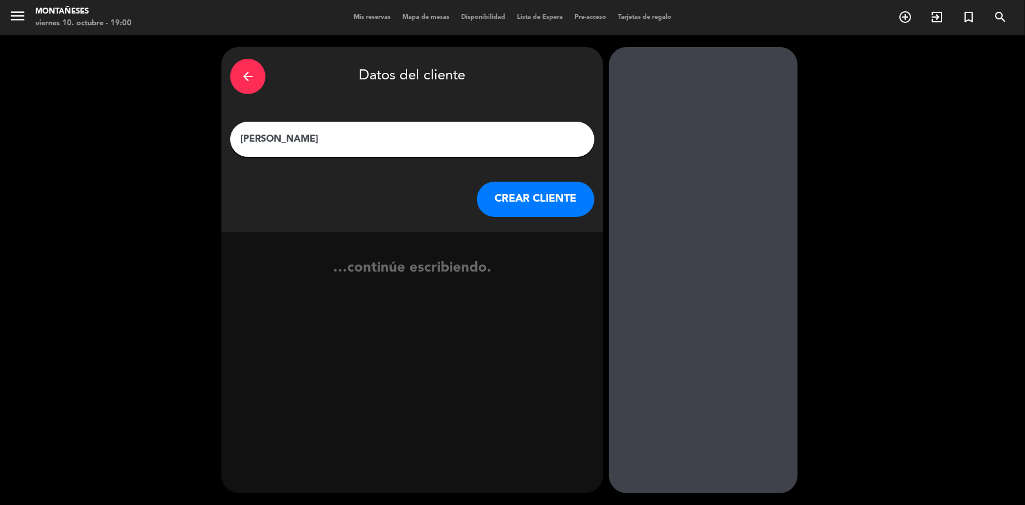
type input "[PERSON_NAME]"
click at [509, 190] on button "CREAR CLIENTE" at bounding box center [535, 198] width 117 height 35
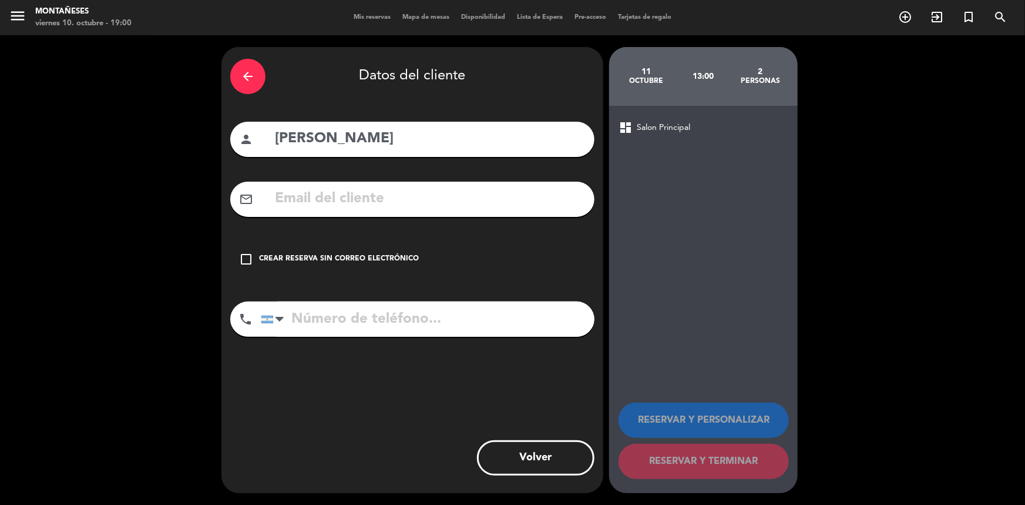
click at [298, 253] on div "Crear reserva sin correo electrónico" at bounding box center [339, 259] width 160 height 12
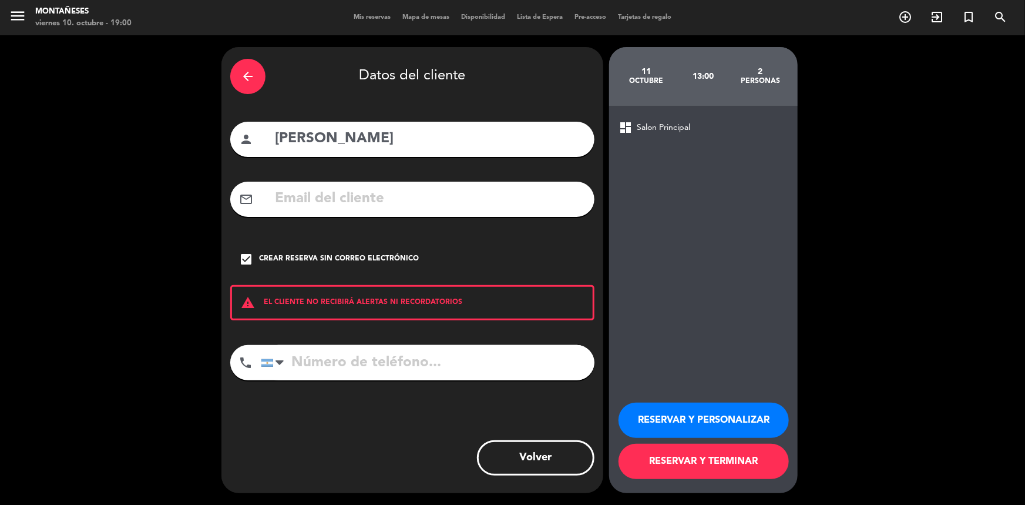
click at [672, 462] on button "RESERVAR Y TERMINAR" at bounding box center [703, 460] width 170 height 35
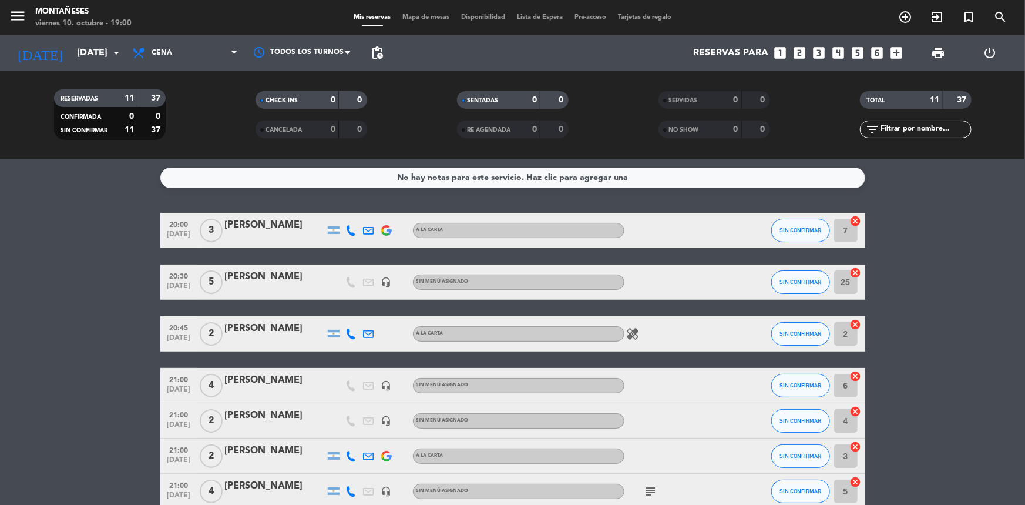
click at [82, 370] on bookings-row "20:00 [DATE] 3 [PERSON_NAME] A LA CARTA SIN CONFIRMAR 7 cancel 20:30 [DATE] 5 […" at bounding box center [512, 439] width 1025 height 453
click at [90, 369] on bookings-row "20:00 [DATE] 3 [PERSON_NAME] A LA CARTA SIN CONFIRMAR 7 cancel 20:30 [DATE] 5 […" at bounding box center [512, 439] width 1025 height 453
click at [902, 18] on icon "add_circle_outline" at bounding box center [905, 17] width 14 height 14
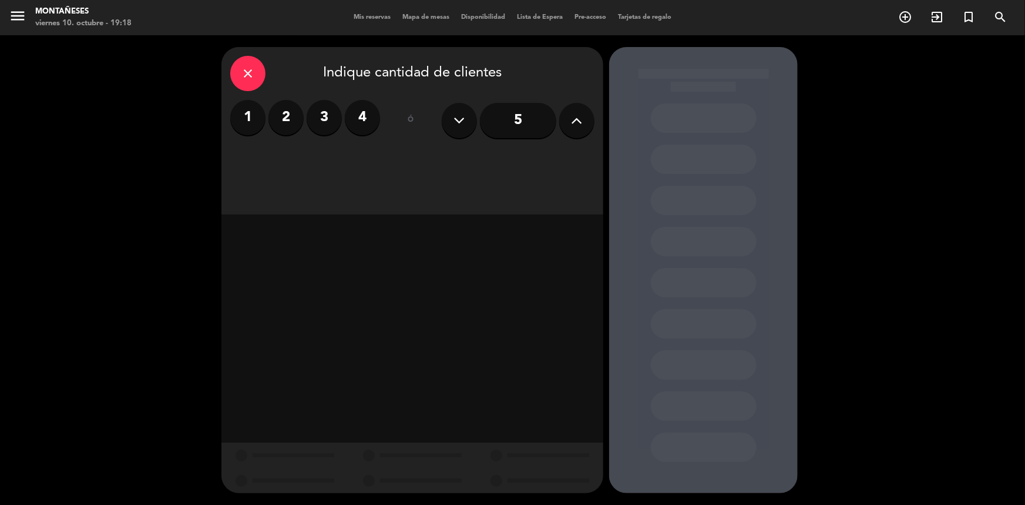
click at [285, 115] on label "2" at bounding box center [285, 117] width 35 height 35
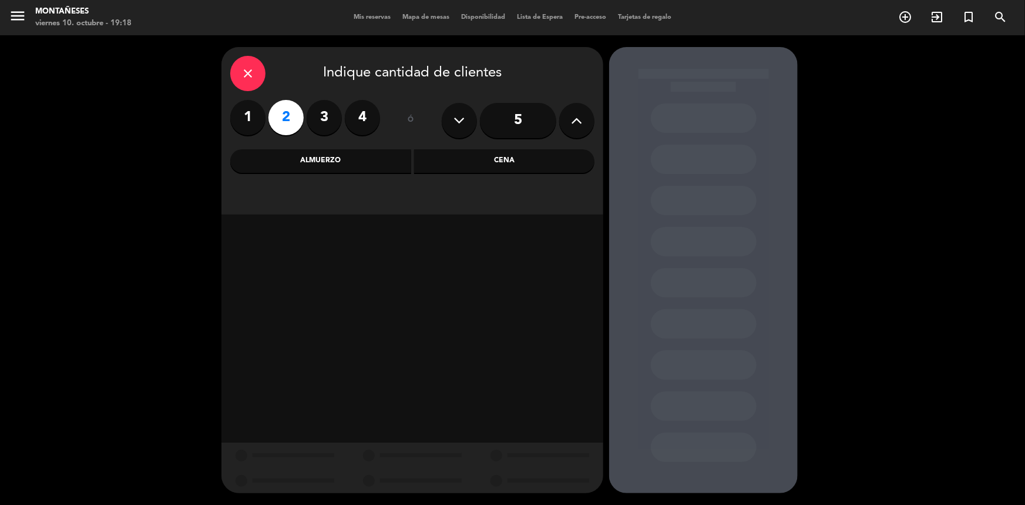
click at [449, 169] on div "Cena" at bounding box center [504, 160] width 181 height 23
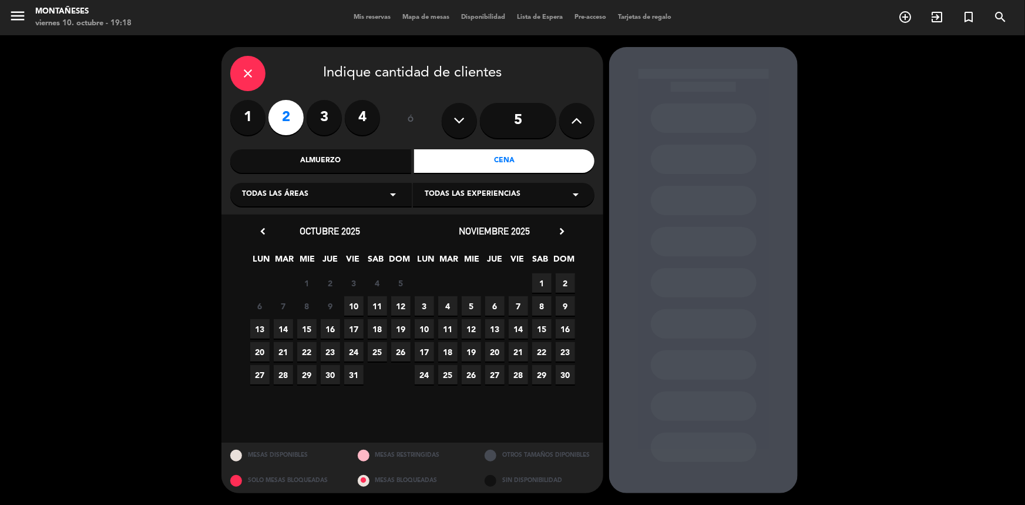
click at [355, 308] on span "10" at bounding box center [353, 305] width 19 height 19
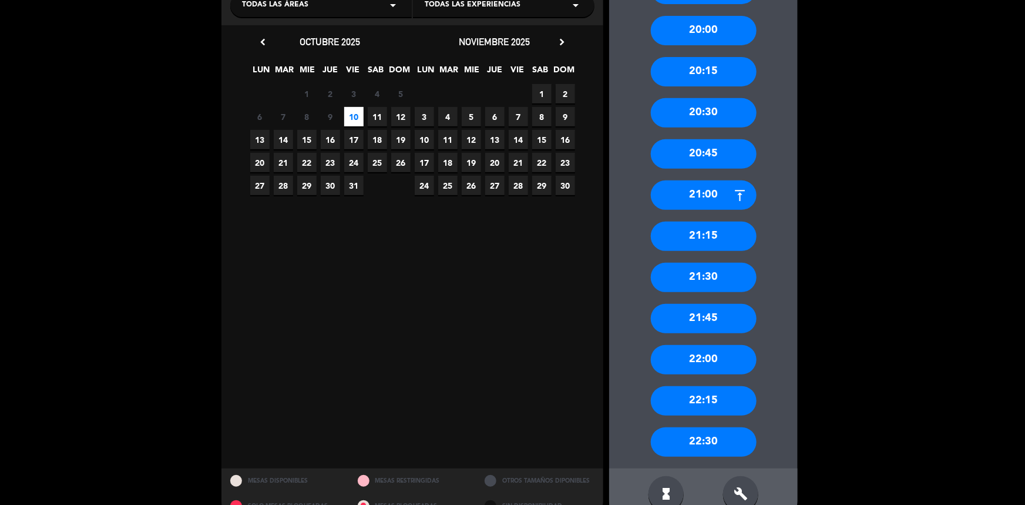
scroll to position [214, 0]
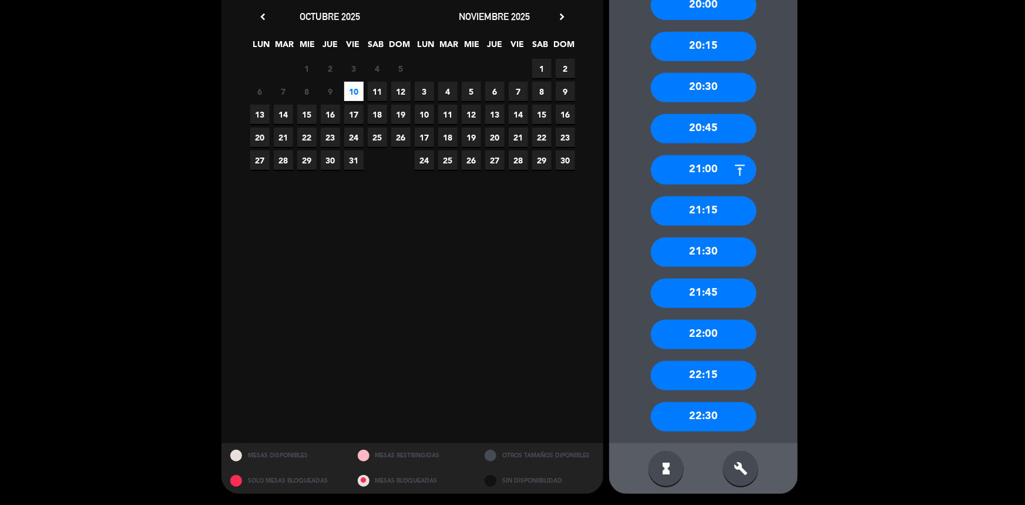
click at [742, 463] on icon "build" at bounding box center [741, 468] width 14 height 14
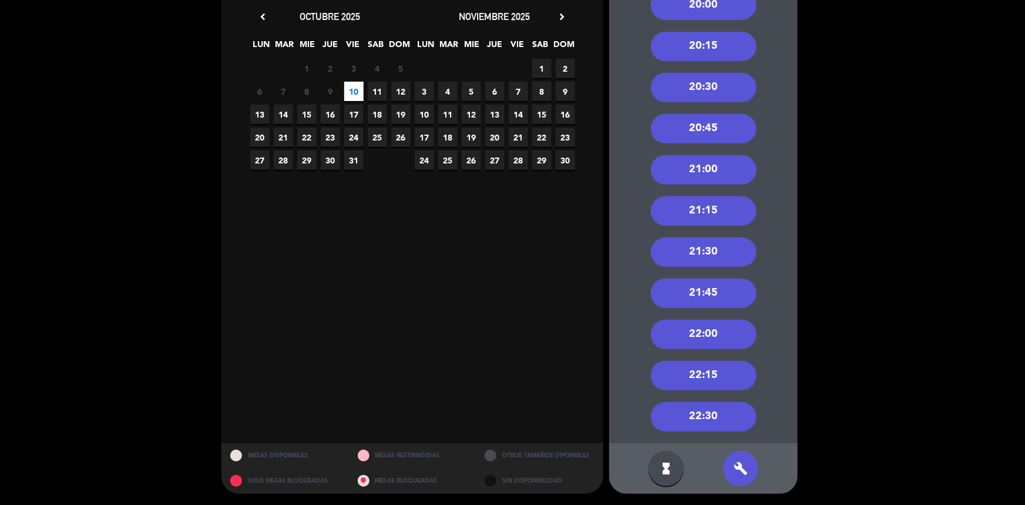
click at [692, 94] on div "20:30" at bounding box center [704, 87] width 106 height 29
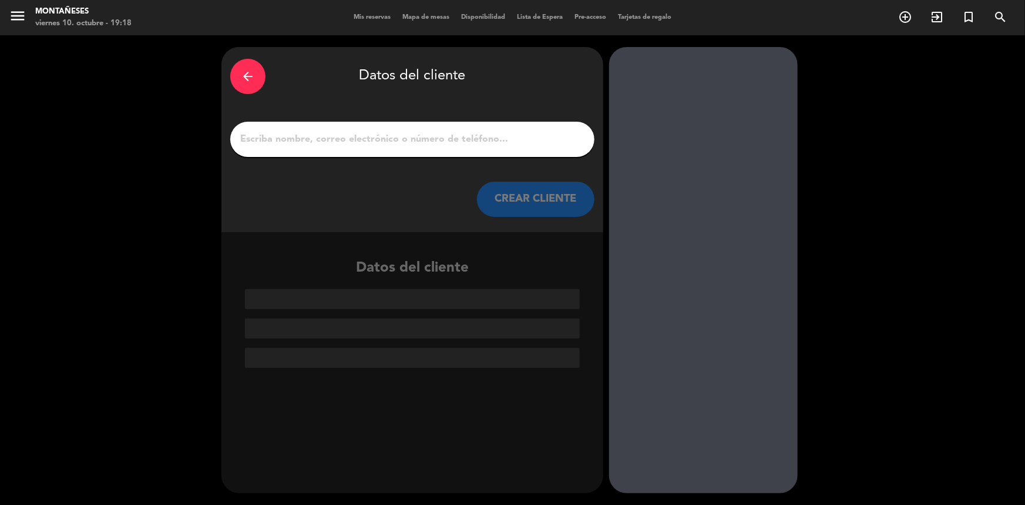
scroll to position [0, 0]
click at [517, 137] on input "1" at bounding box center [412, 139] width 347 height 16
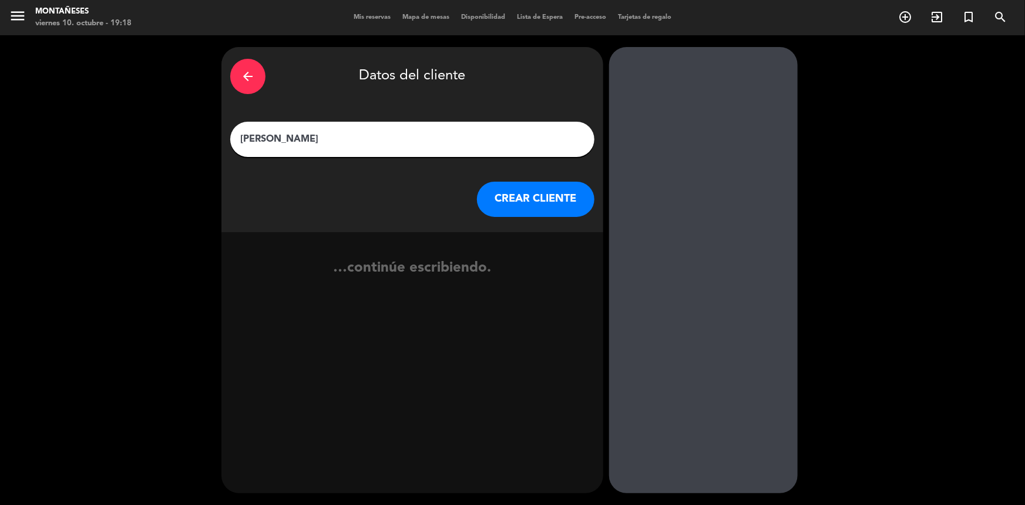
type input "[PERSON_NAME]"
drag, startPoint x: 391, startPoint y: 193, endPoint x: 570, endPoint y: 206, distance: 179.6
click at [396, 194] on div "CREAR CLIENTE" at bounding box center [412, 198] width 364 height 35
click at [573, 206] on button "CREAR CLIENTE" at bounding box center [535, 198] width 117 height 35
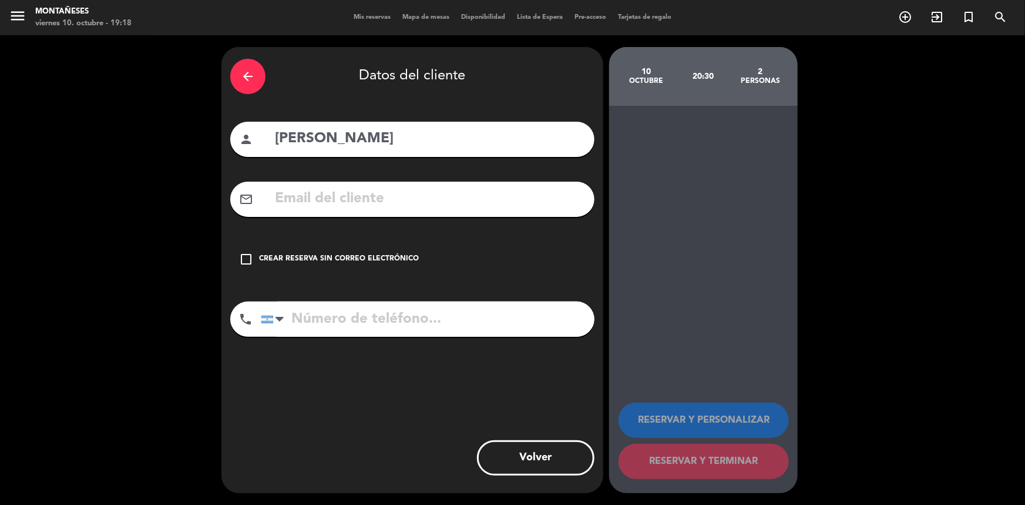
click at [391, 247] on div "check_box_outline_blank Crear reserva sin correo electrónico" at bounding box center [412, 258] width 364 height 35
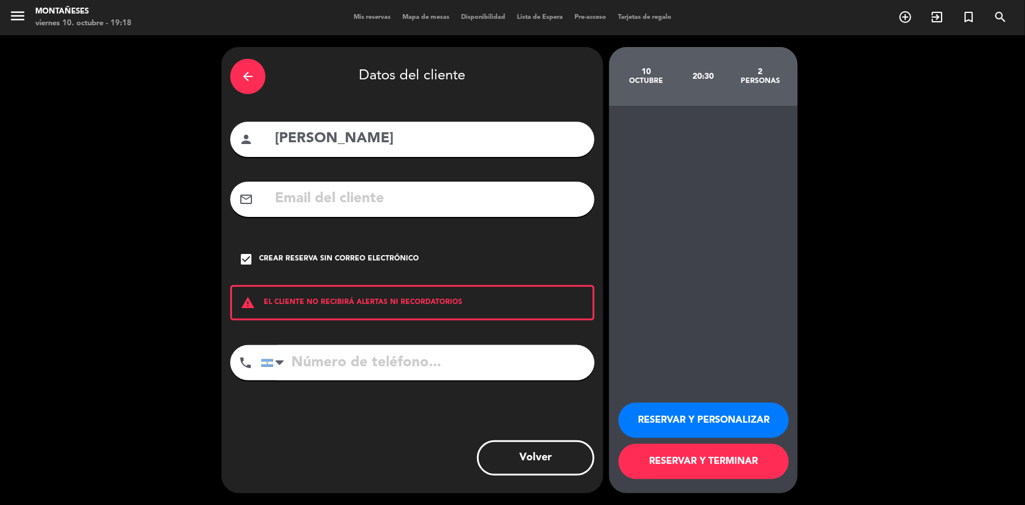
click at [725, 470] on button "RESERVAR Y TERMINAR" at bounding box center [703, 460] width 170 height 35
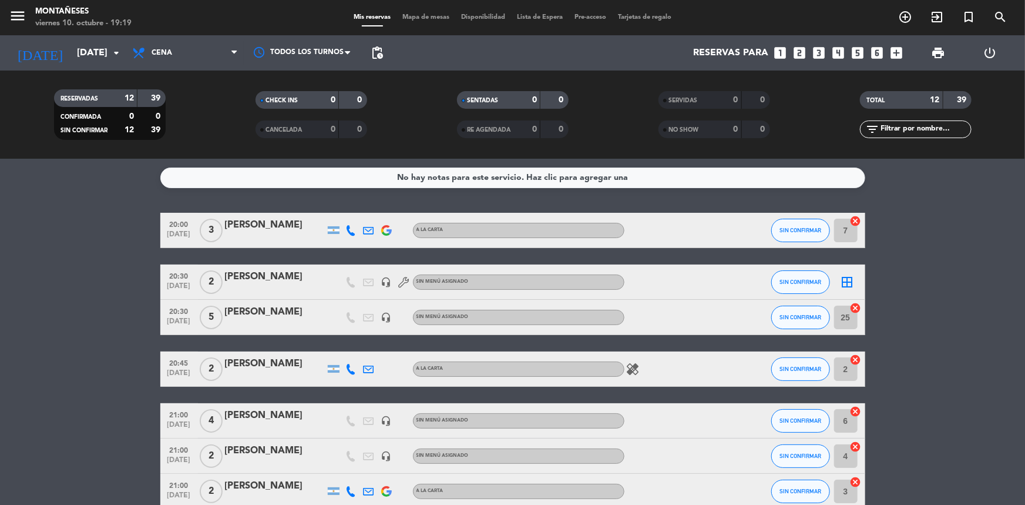
click at [12, 484] on bookings-row "20:00 [DATE] 3 [PERSON_NAME] A LA CARTA SIN CONFIRMAR 7 cancel 20:30 [DATE] 2 […" at bounding box center [512, 457] width 1025 height 489
click at [7, 487] on bookings-row "20:00 [DATE] 3 [PERSON_NAME] A LA CARTA SIN CONFIRMAR 7 cancel 20:30 [DATE] 2 […" at bounding box center [512, 457] width 1025 height 489
click at [64, 275] on bookings-row "20:00 [DATE] 3 [PERSON_NAME] A LA CARTA SIN CONFIRMAR 7 cancel 20:30 [DATE] 2 […" at bounding box center [512, 457] width 1025 height 489
click at [58, 386] on bookings-row "20:00 [DATE] 3 [PERSON_NAME] A LA CARTA SIN CONFIRMAR 7 cancel 20:30 [DATE] 2 […" at bounding box center [512, 457] width 1025 height 489
click at [54, 452] on bookings-row "20:00 [DATE] 3 [PERSON_NAME] A LA CARTA SIN CONFIRMAR 7 cancel 20:30 [DATE] 2 […" at bounding box center [512, 457] width 1025 height 489
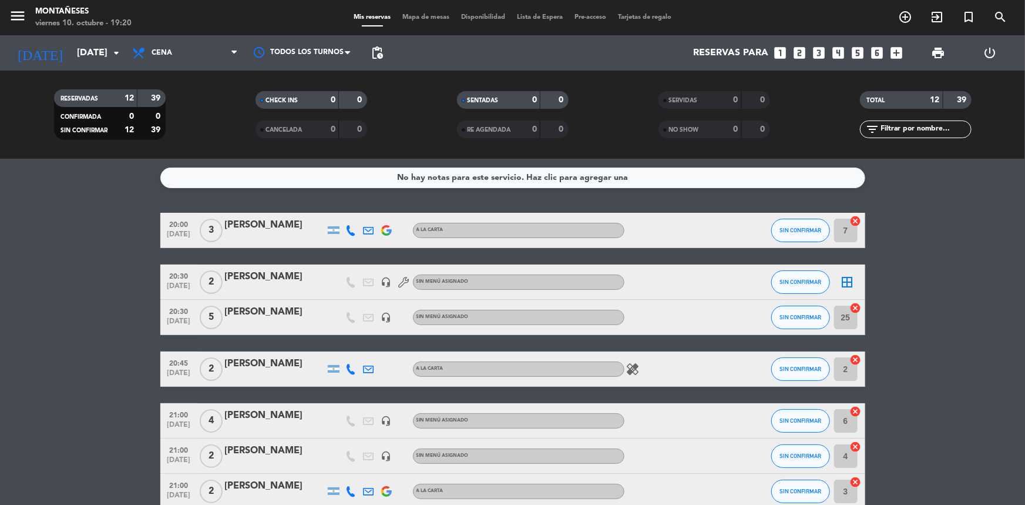
click at [65, 278] on bookings-row "20:00 [DATE] 3 [PERSON_NAME] A LA CARTA SIN CONFIRMAR 7 cancel 20:30 [DATE] 2 […" at bounding box center [512, 457] width 1025 height 489
drag, startPoint x: 73, startPoint y: 296, endPoint x: 45, endPoint y: 348, distance: 59.4
click at [45, 348] on bookings-row "20:00 [DATE] 3 [PERSON_NAME] A LA CARTA SIN CONFIRMAR 7 cancel 20:30 [DATE] 2 […" at bounding box center [512, 457] width 1025 height 489
click at [2, 395] on bookings-row "20:00 [DATE] 3 [PERSON_NAME] A LA CARTA SIN CONFIRMAR 7 cancel 20:30 [DATE] 2 […" at bounding box center [512, 457] width 1025 height 489
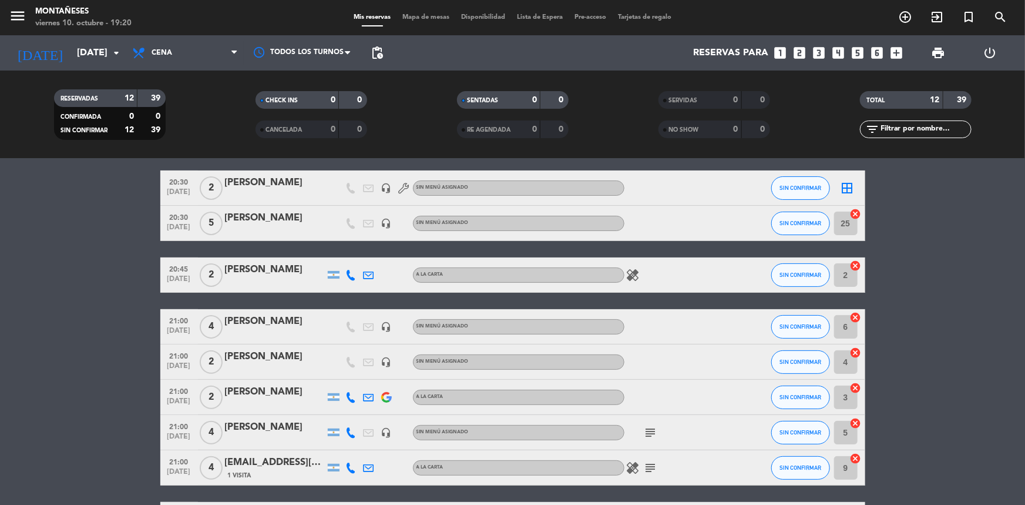
scroll to position [255, 0]
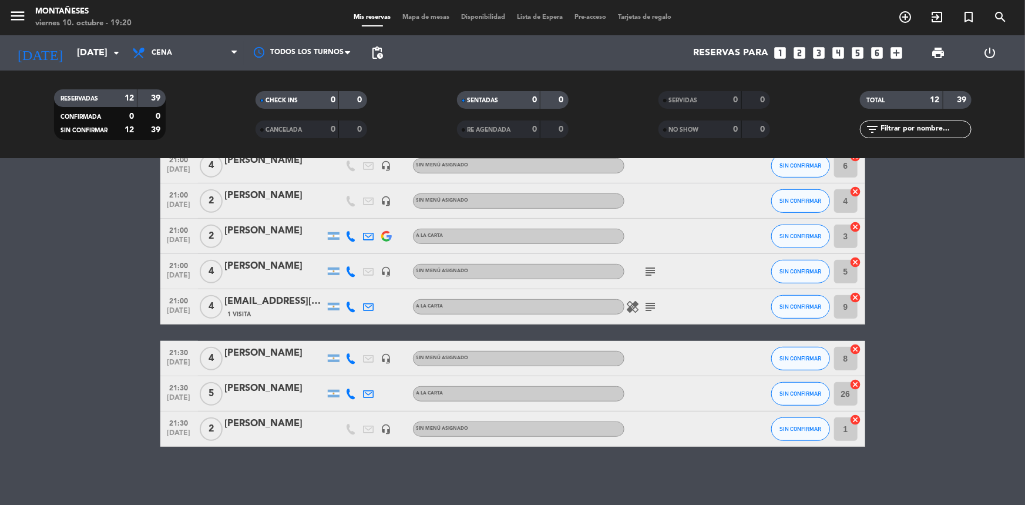
click at [48, 373] on bookings-row "20:00 [DATE] 3 [PERSON_NAME] A LA CARTA SIN CONFIRMAR 7 cancel 20:30 [DATE] 2 […" at bounding box center [512, 202] width 1025 height 489
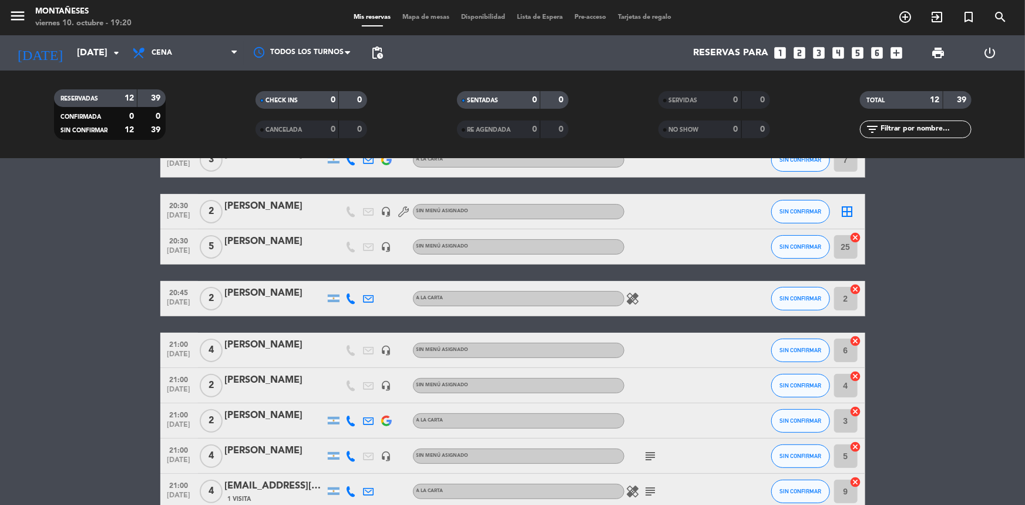
scroll to position [41, 0]
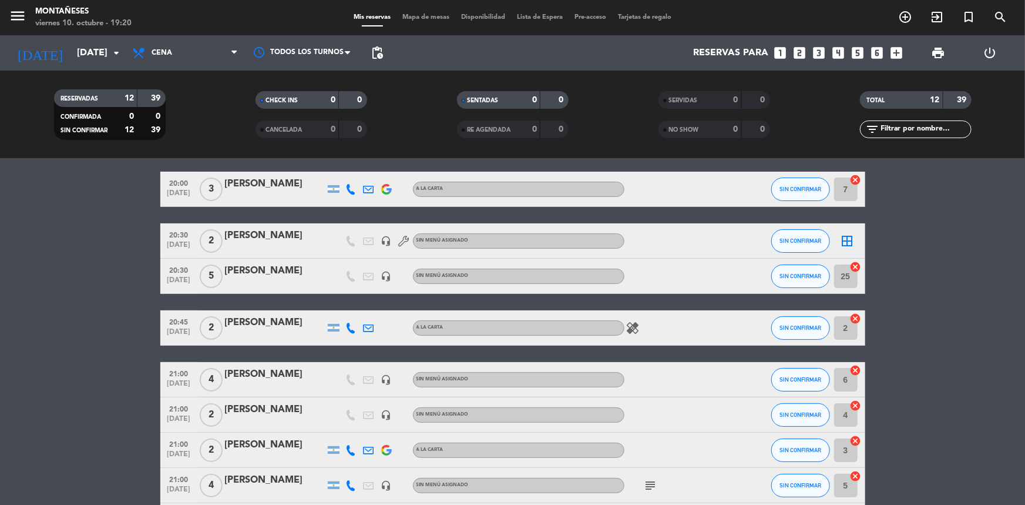
click at [73, 273] on bookings-row "20:00 [DATE] 3 [PERSON_NAME] A LA CARTA SIN CONFIRMAR 7 cancel 20:30 [DATE] 2 […" at bounding box center [512, 415] width 1025 height 489
click at [797, 53] on icon "looks_two" at bounding box center [799, 52] width 15 height 15
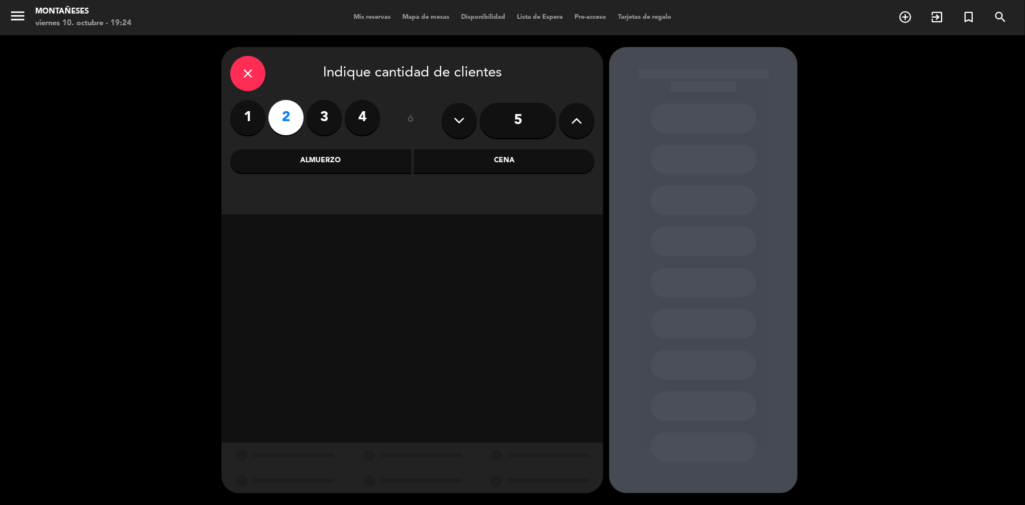
click at [483, 154] on div "Cena" at bounding box center [504, 160] width 181 height 23
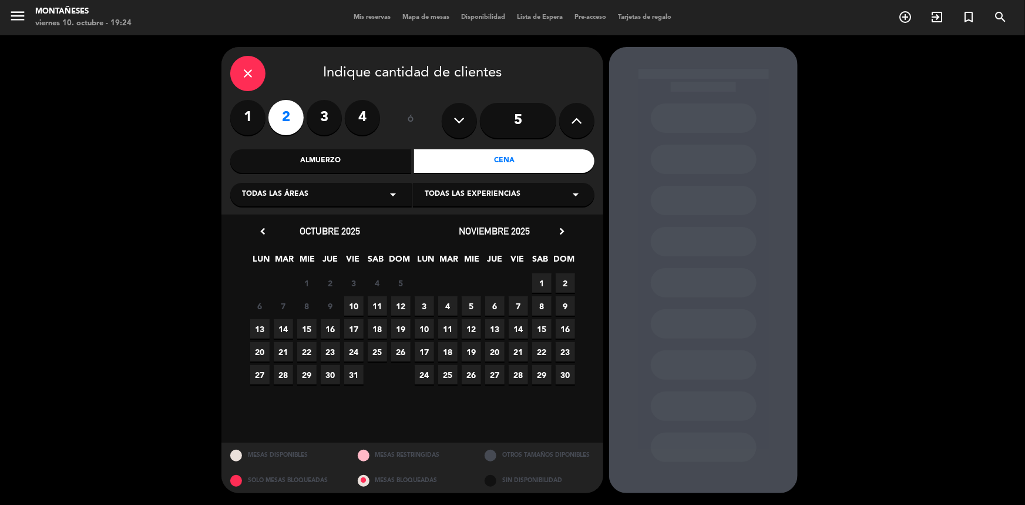
click at [352, 301] on span "10" at bounding box center [353, 305] width 19 height 19
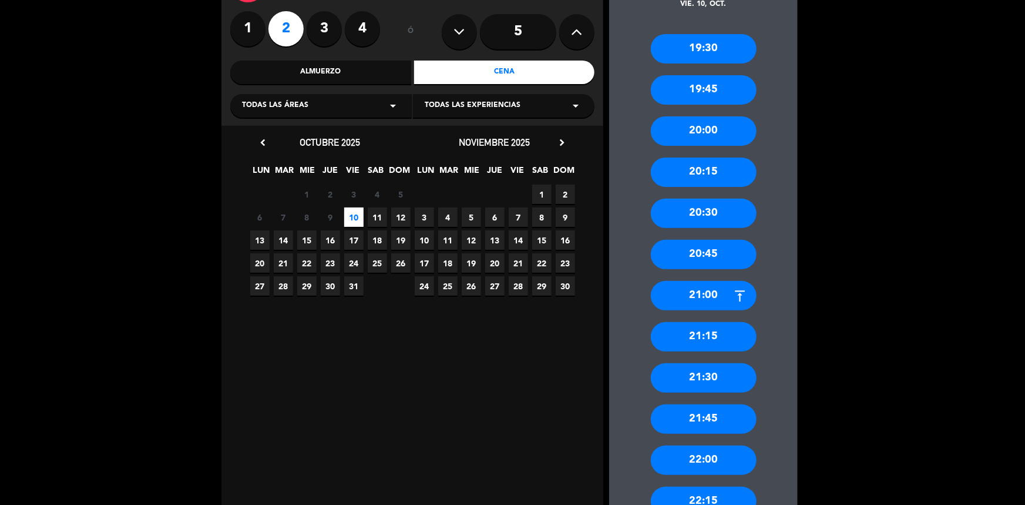
scroll to position [106, 0]
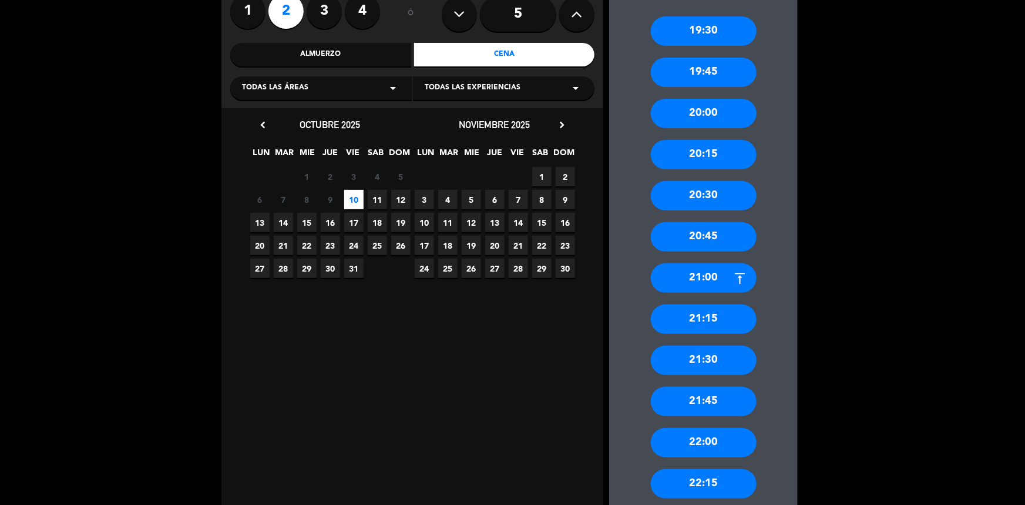
click at [732, 196] on div "20:30" at bounding box center [704, 195] width 106 height 29
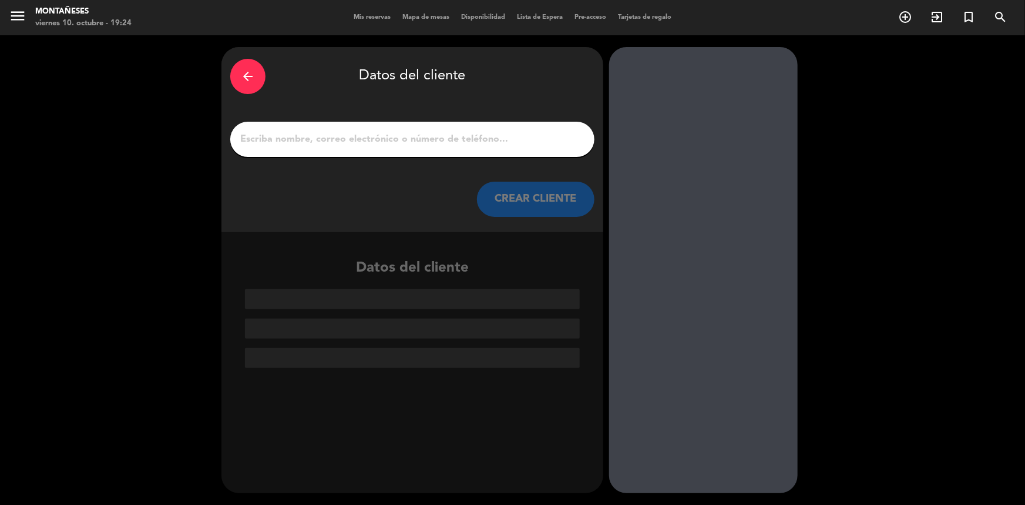
scroll to position [0, 0]
click at [396, 145] on input "1" at bounding box center [412, 139] width 347 height 16
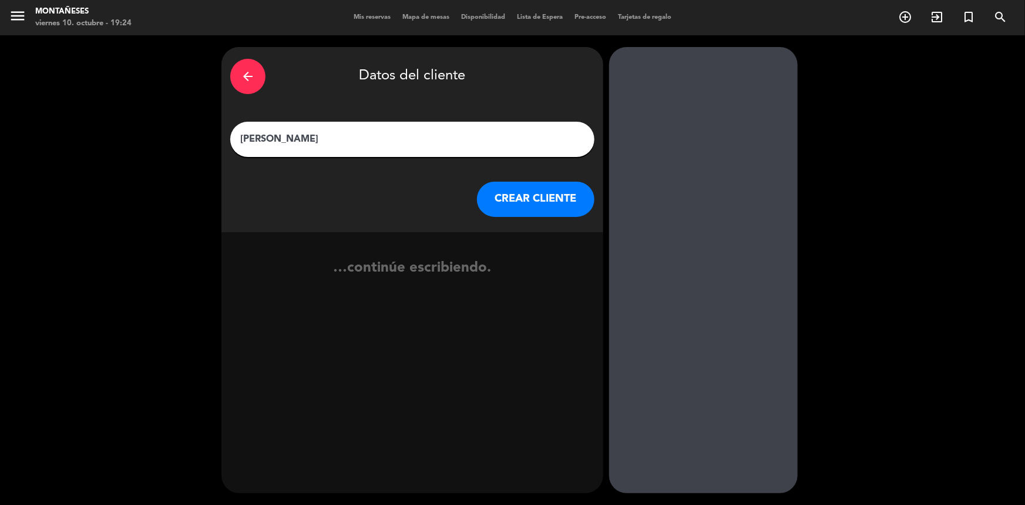
type input "[PERSON_NAME]"
click at [551, 203] on button "CREAR CLIENTE" at bounding box center [535, 198] width 117 height 35
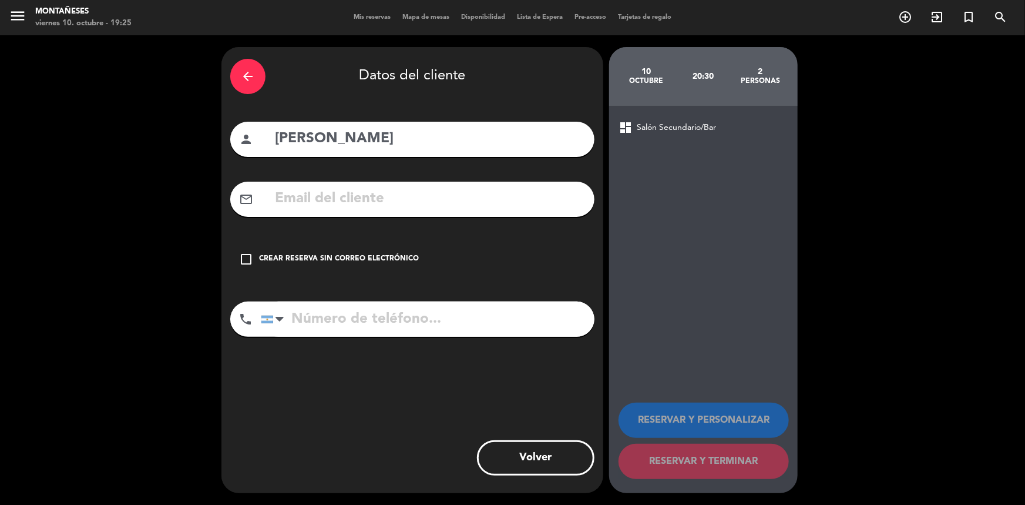
click at [369, 326] on input "tel" at bounding box center [428, 318] width 334 height 35
type input "1157716662"
click at [356, 268] on div "check_box_outline_blank Crear reserva sin correo electrónico" at bounding box center [412, 258] width 364 height 35
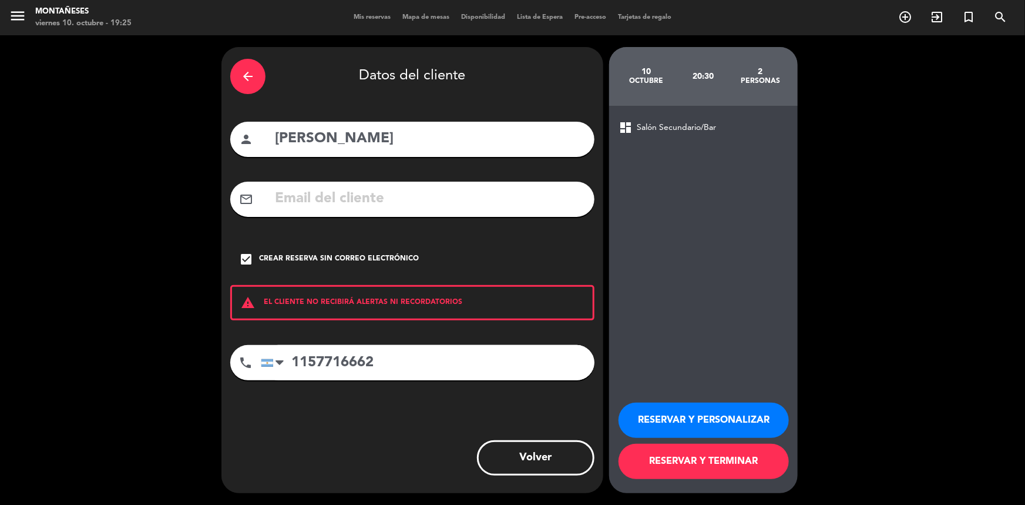
click at [733, 464] on button "RESERVAR Y TERMINAR" at bounding box center [703, 460] width 170 height 35
